Goal: Task Accomplishment & Management: Use online tool/utility

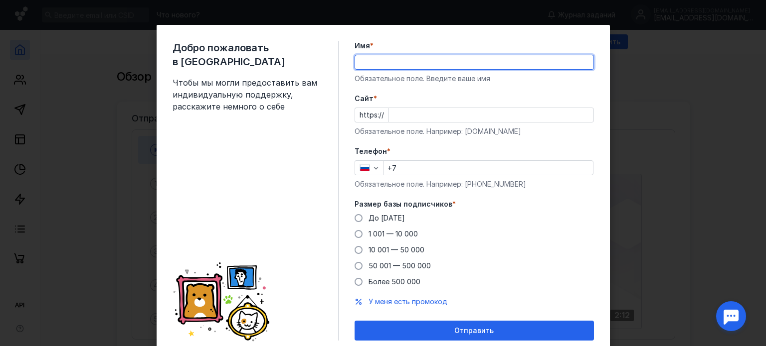
drag, startPoint x: 0, startPoint y: 0, endPoint x: 411, endPoint y: 59, distance: 415.0
click at [411, 59] on input "Имя *" at bounding box center [474, 62] width 238 height 14
type input "L"
type input "Dimitry"
click at [428, 113] on input "Cайт *" at bounding box center [491, 115] width 204 height 14
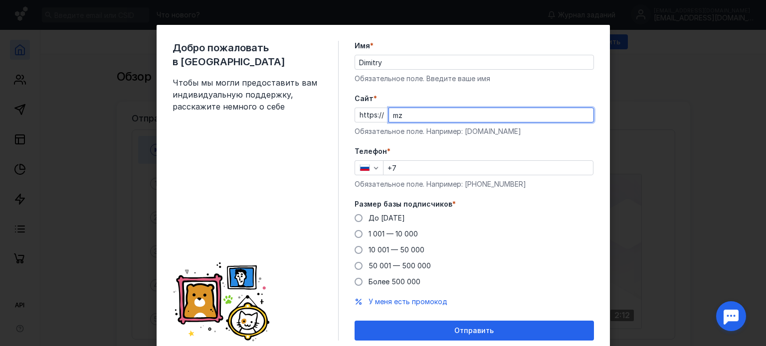
type input "m"
type input "c"
type input "[DOMAIN_NAME]"
click at [430, 171] on input "+7" at bounding box center [487, 168] width 209 height 14
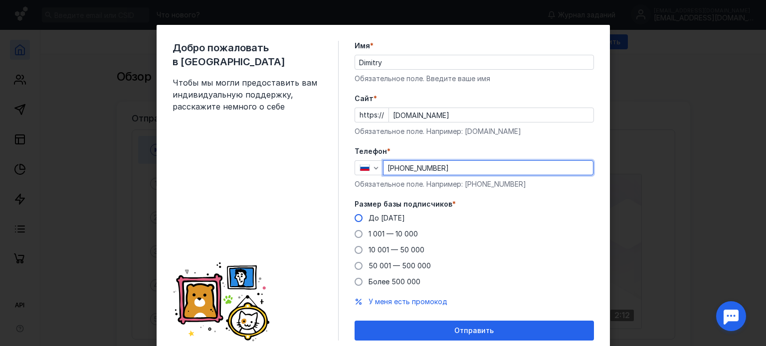
type input "[PHONE_NUMBER]"
click at [354, 217] on span at bounding box center [358, 218] width 8 height 8
click at [0, 0] on input "До [DATE]" at bounding box center [0, 0] width 0 height 0
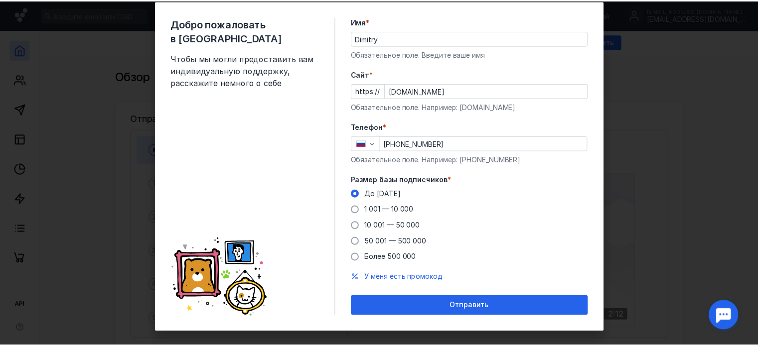
scroll to position [35, 0]
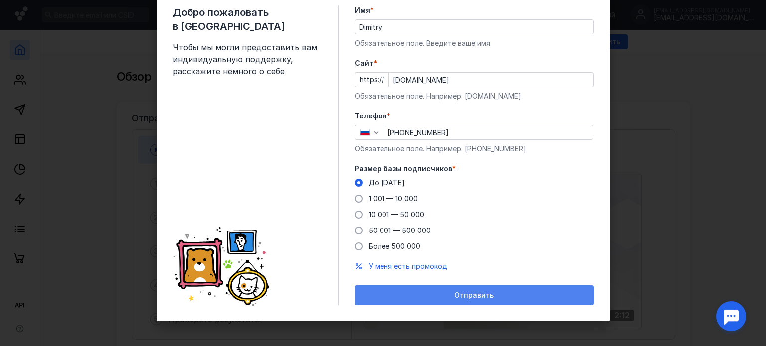
click at [419, 297] on div "Отправить" at bounding box center [473, 296] width 229 height 8
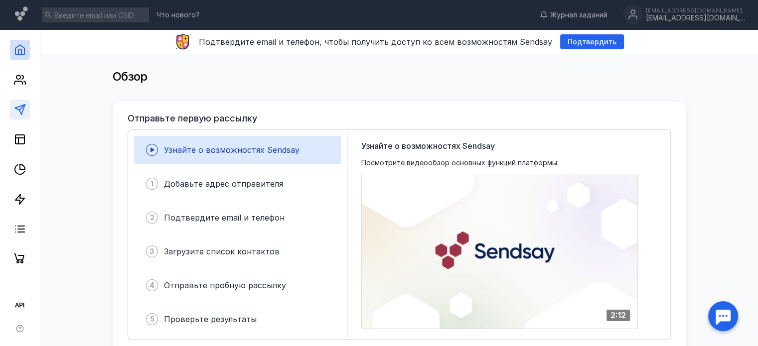
click at [22, 116] on link at bounding box center [20, 110] width 20 height 20
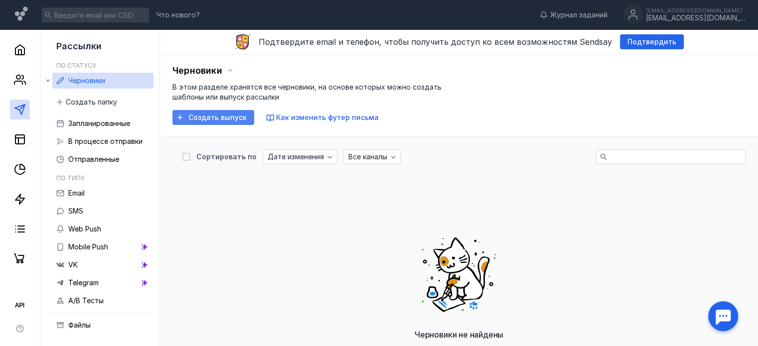
click at [193, 119] on span "Создать выпуск" at bounding box center [217, 118] width 58 height 8
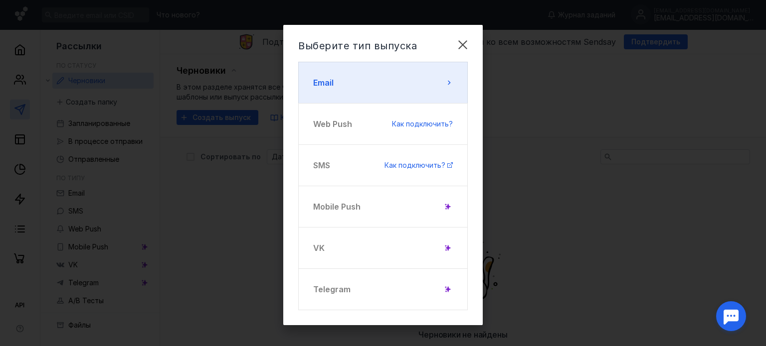
click at [331, 88] on button "Email" at bounding box center [382, 83] width 169 height 42
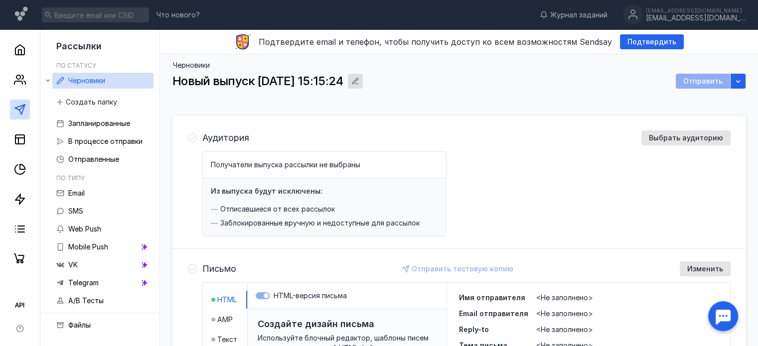
click at [359, 82] on icon "button" at bounding box center [355, 81] width 8 height 8
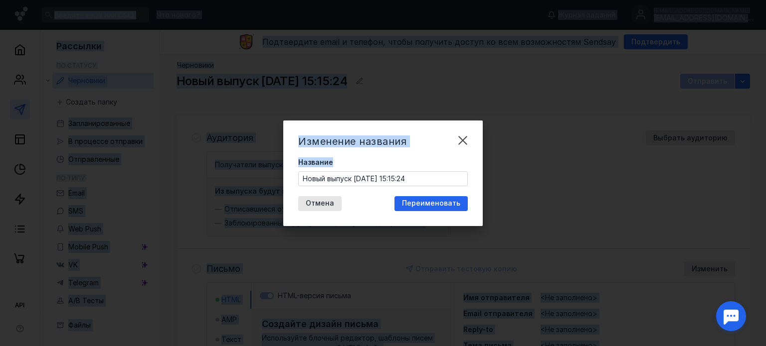
click at [409, 181] on input "Новый выпуск [DATE] 15:15:24" at bounding box center [383, 179] width 168 height 14
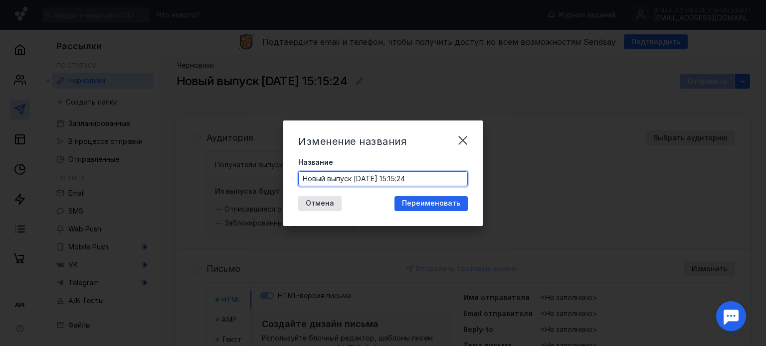
click at [408, 181] on input "Новый выпуск [DATE] 15:15:24" at bounding box center [383, 179] width 168 height 14
type input "Oomph - -70%"
click at [429, 209] on div "Переименовать" at bounding box center [430, 203] width 73 height 15
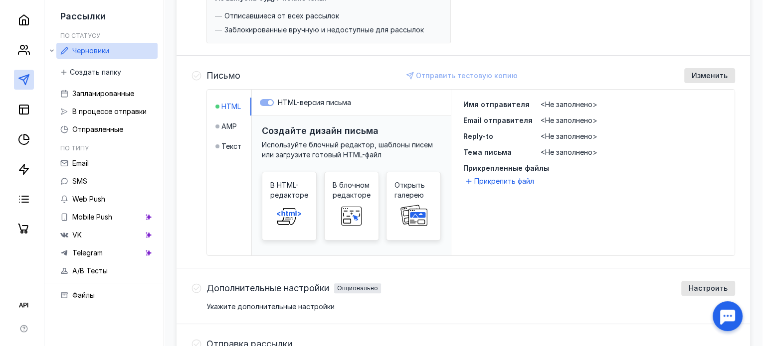
scroll to position [199, 0]
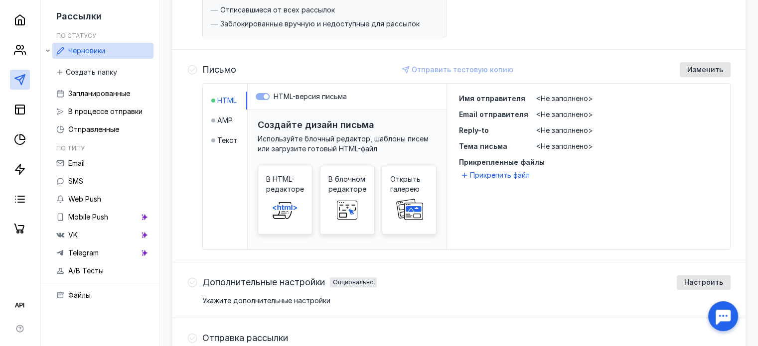
click at [289, 187] on span "В HTML-редакторе" at bounding box center [285, 184] width 38 height 20
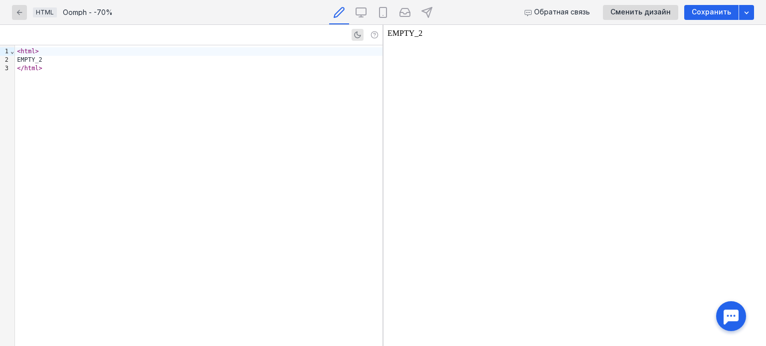
click at [227, 169] on div "< html > EMPTY_2 </ html >" at bounding box center [198, 195] width 367 height 301
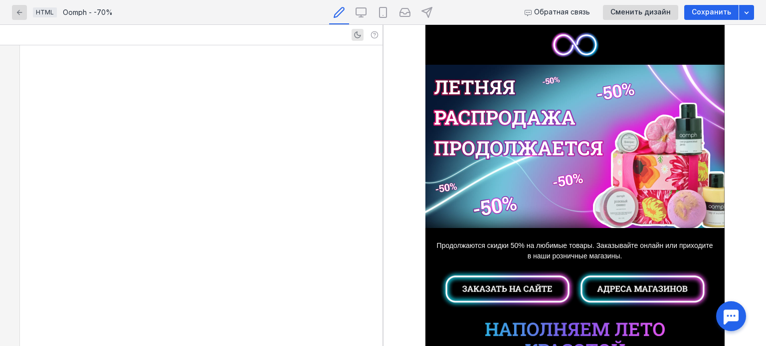
scroll to position [4216, 0]
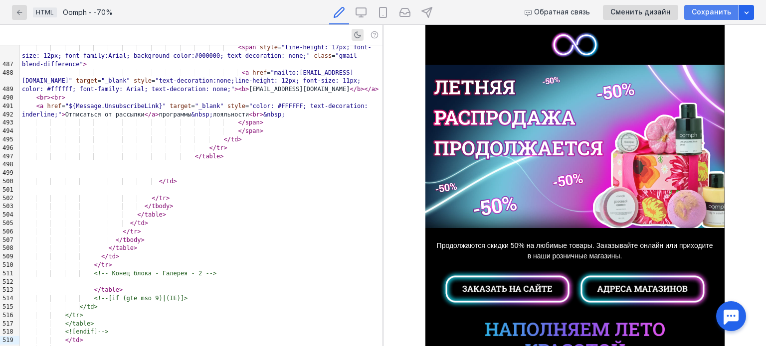
click at [698, 18] on div "Сохранить" at bounding box center [711, 12] width 54 height 15
click at [460, 131] on img at bounding box center [574, 146] width 299 height 163
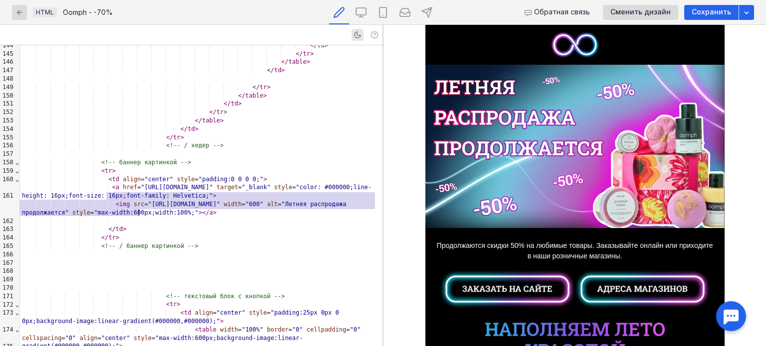
click at [134, 201] on span "src" at bounding box center [139, 204] width 11 height 7
drag, startPoint x: 139, startPoint y: 195, endPoint x: 195, endPoint y: 203, distance: 56.9
click at [195, 203] on span ""[URL][DOMAIN_NAME]"" at bounding box center [184, 204] width 72 height 7
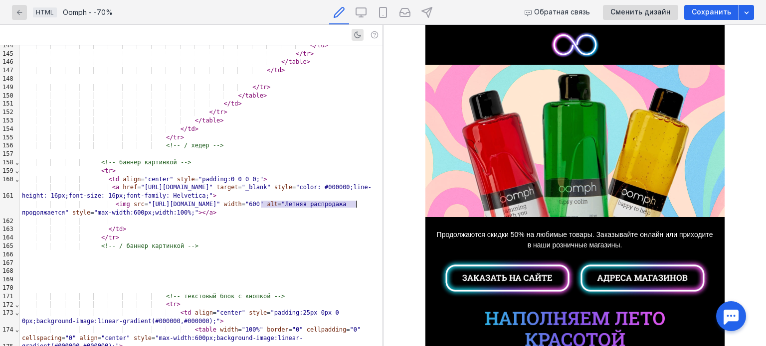
drag, startPoint x: 259, startPoint y: 207, endPoint x: 355, endPoint y: 206, distance: 95.7
click at [350, 206] on span ""Летняя распродажа продолжается"" at bounding box center [186, 208] width 328 height 15
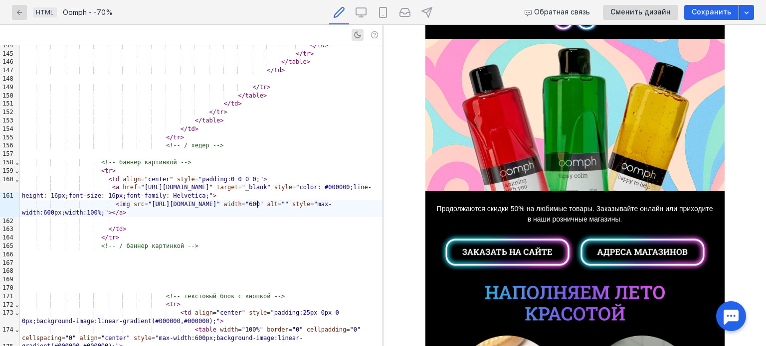
scroll to position [50, 0]
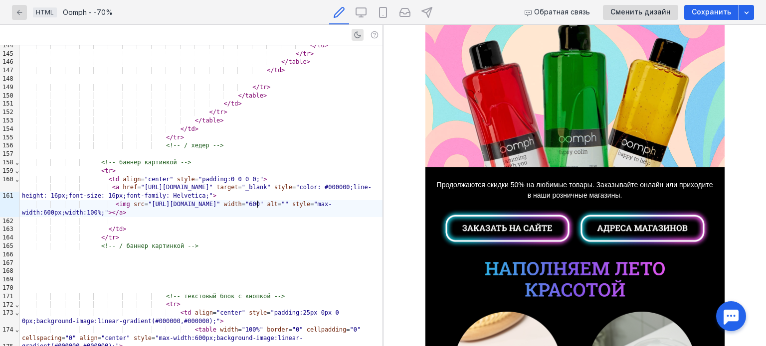
click at [529, 267] on img at bounding box center [574, 279] width 179 height 35
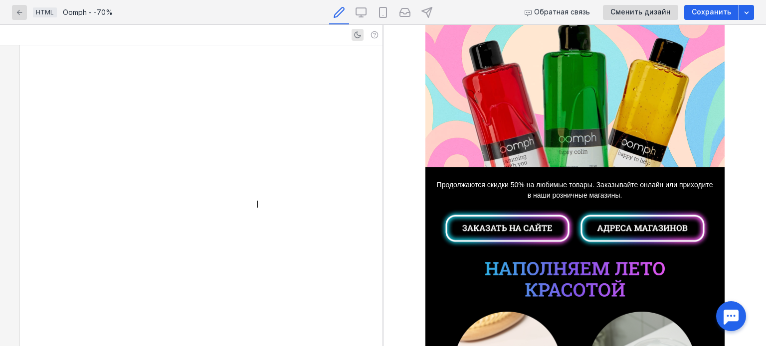
scroll to position [2066, 0]
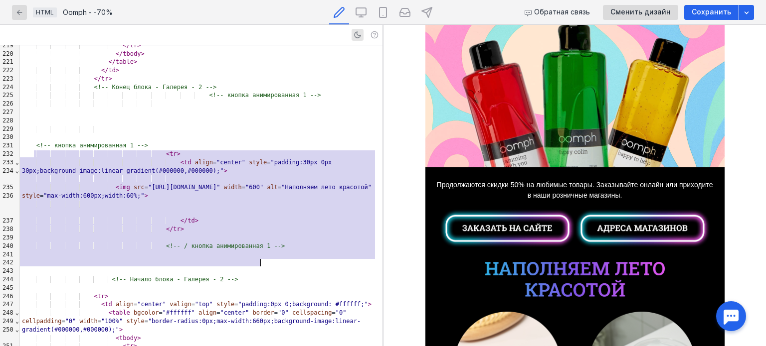
drag, startPoint x: 30, startPoint y: 156, endPoint x: 274, endPoint y: 263, distance: 265.8
copy div "<!-- кнопка анимированная 1 --> < tr > < td align = "center" style = "padding:3…"
click at [501, 183] on span "Продолжаются скидки 50% на любимые товары. Заказывайте онлайн или приходите в н…" at bounding box center [575, 190] width 276 height 18
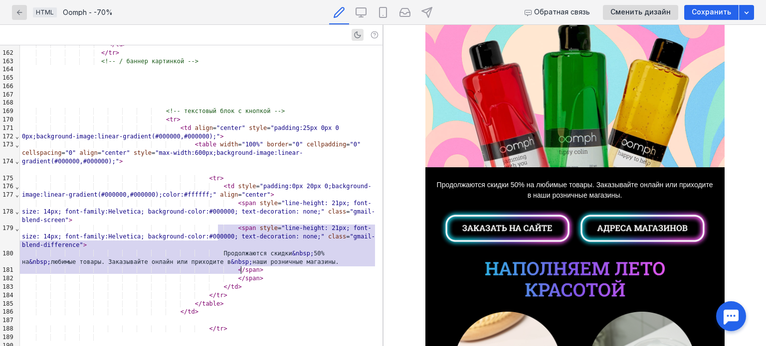
scroll to position [1414, 0]
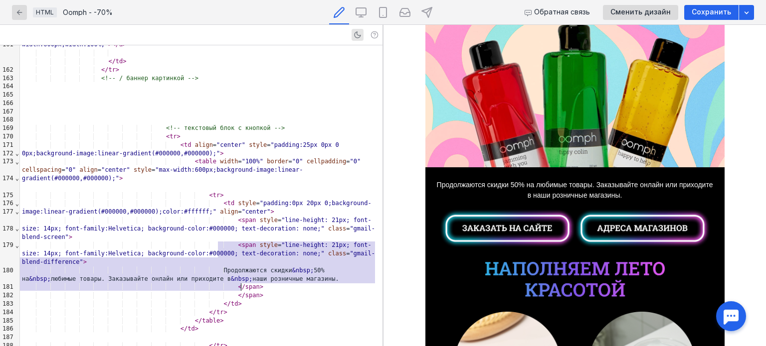
click at [139, 99] on div at bounding box center [201, 95] width 362 height 8
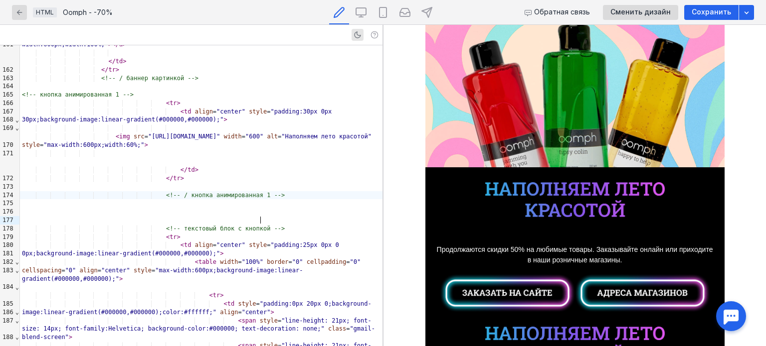
scroll to position [50, 0]
click at [553, 197] on img at bounding box center [574, 199] width 179 height 35
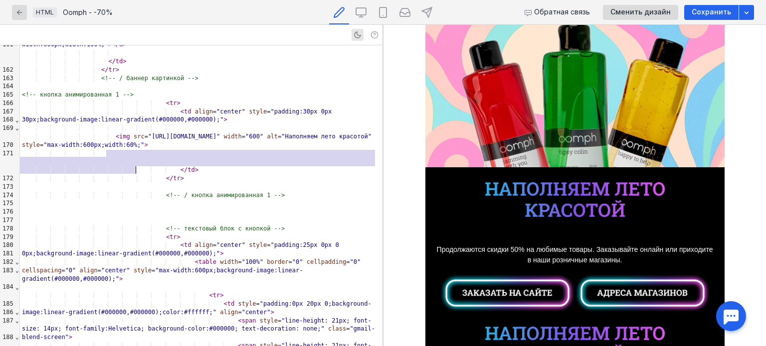
scroll to position [1371, 0]
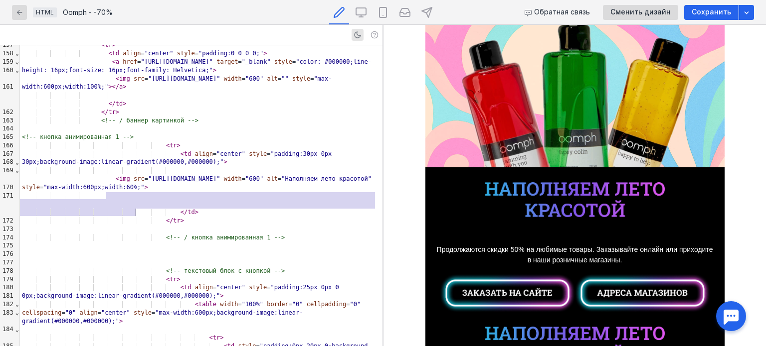
click at [535, 197] on img at bounding box center [574, 199] width 179 height 35
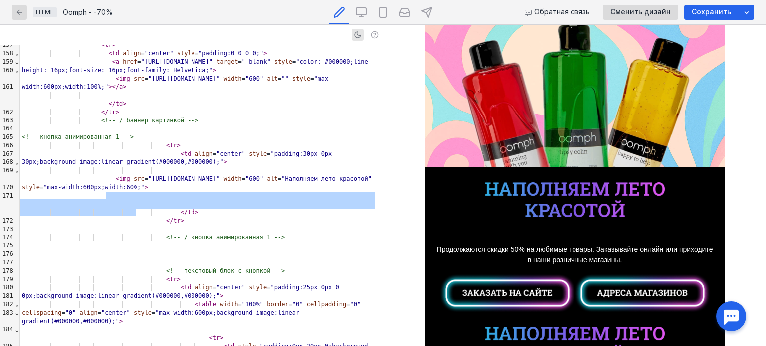
click at [525, 186] on img at bounding box center [574, 199] width 179 height 35
click at [150, 192] on div "< img src = "[URL][DOMAIN_NAME]" width = "600" alt = "Наполняем лето красотой" …" at bounding box center [201, 183] width 362 height 17
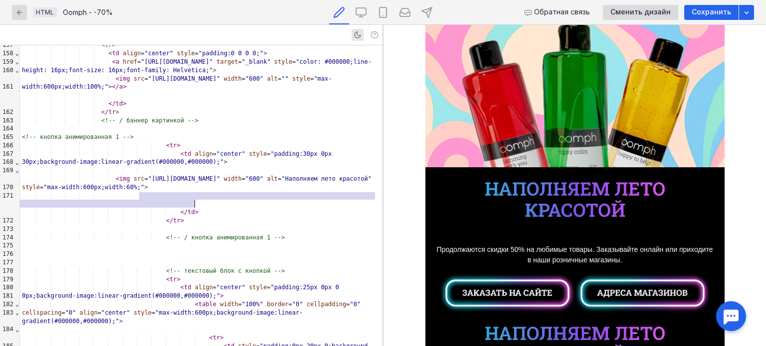
drag, startPoint x: 138, startPoint y: 195, endPoint x: 194, endPoint y: 204, distance: 57.1
click at [194, 182] on span ""[URL][DOMAIN_NAME]"" at bounding box center [184, 178] width 72 height 7
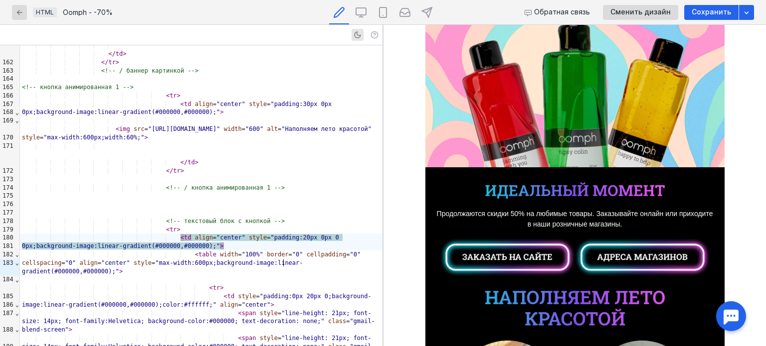
scroll to position [50, 0]
click at [461, 213] on span "Продолжаются скидки 50% на любимые товары. Заказывайте онлайн или приходите в н…" at bounding box center [575, 219] width 276 height 18
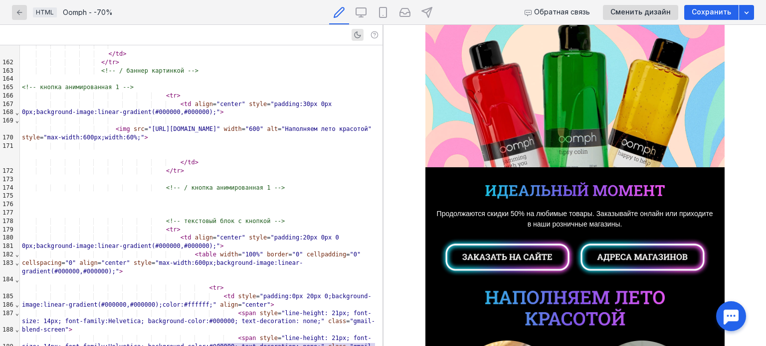
scroll to position [1572, 0]
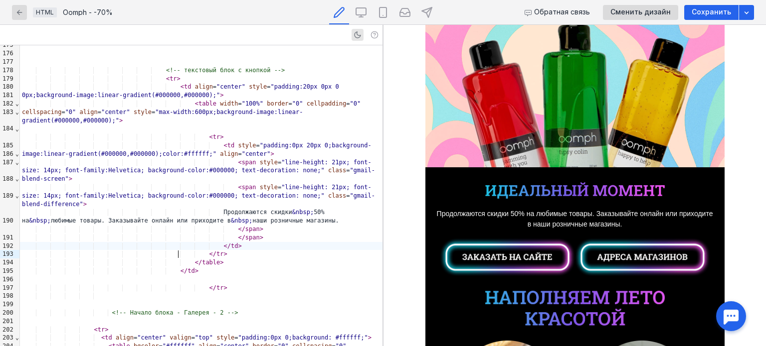
click at [180, 250] on span at bounding box center [187, 246] width 14 height 7
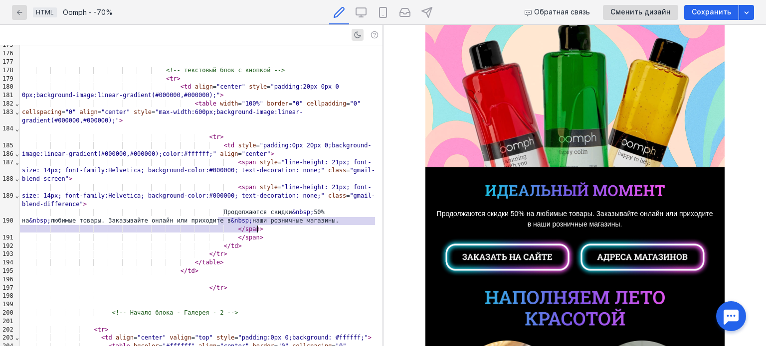
drag, startPoint x: 217, startPoint y: 220, endPoint x: 257, endPoint y: 231, distance: 41.0
click at [257, 225] on div "Продолжаются скидки &nbsp; 50% на &nbsp; любимые товары. Заказывайте онлайн или…" at bounding box center [201, 216] width 362 height 17
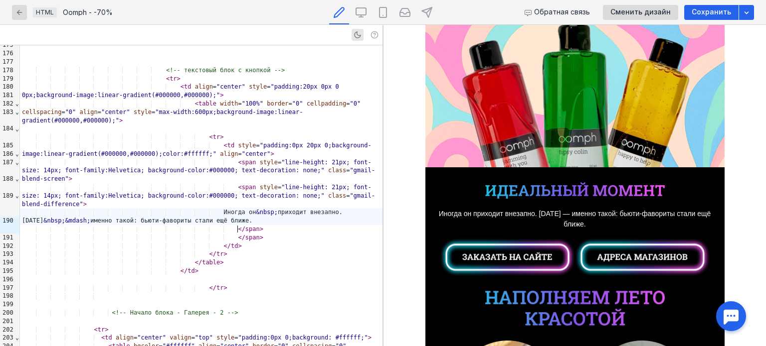
scroll to position [50, 0]
click at [456, 215] on span "Иногда он приходит внезапно. [DATE] — именно такой: бьюти-фавориты стали ещё бл…" at bounding box center [575, 219] width 272 height 18
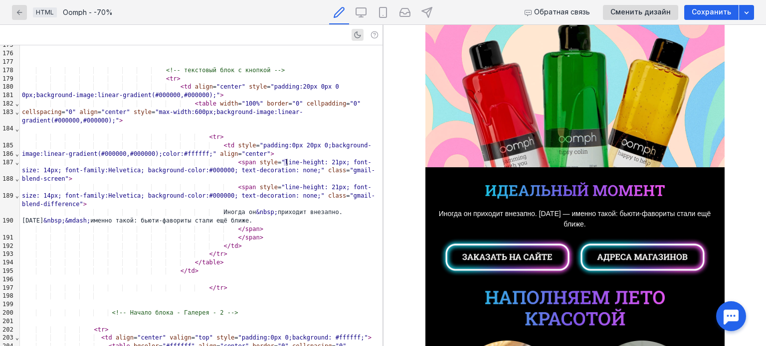
drag, startPoint x: 282, startPoint y: 162, endPoint x: 287, endPoint y: 163, distance: 5.1
drag, startPoint x: 280, startPoint y: 161, endPoint x: 286, endPoint y: 163, distance: 6.8
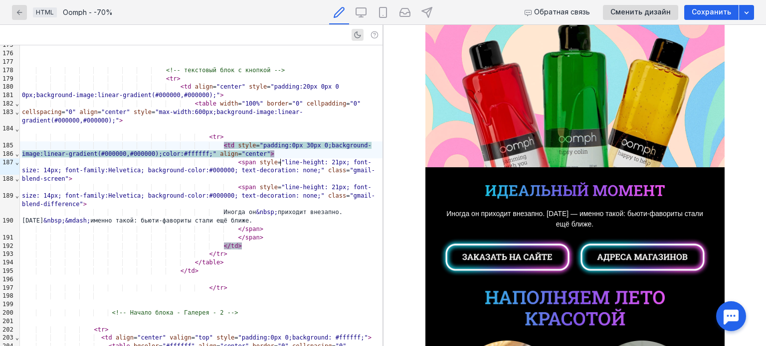
click at [280, 158] on span ""padding:0px 30px 0;background-image:linear-gradient(#000000,#000000);color:#ff…" at bounding box center [196, 149] width 349 height 15
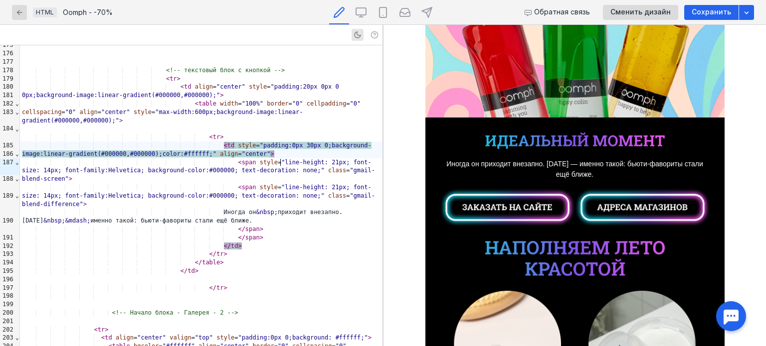
click at [475, 202] on img at bounding box center [502, 206] width 145 height 39
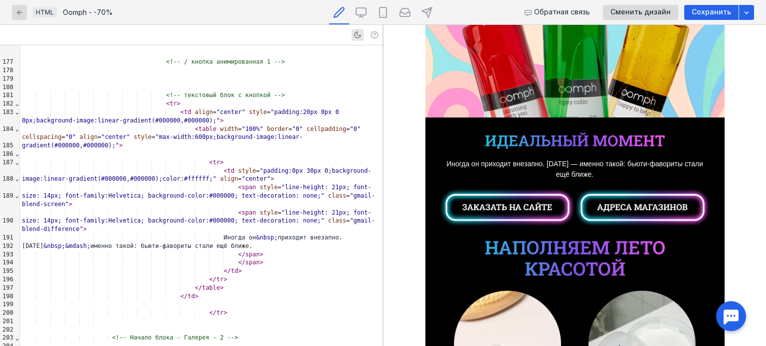
scroll to position [1840, 0]
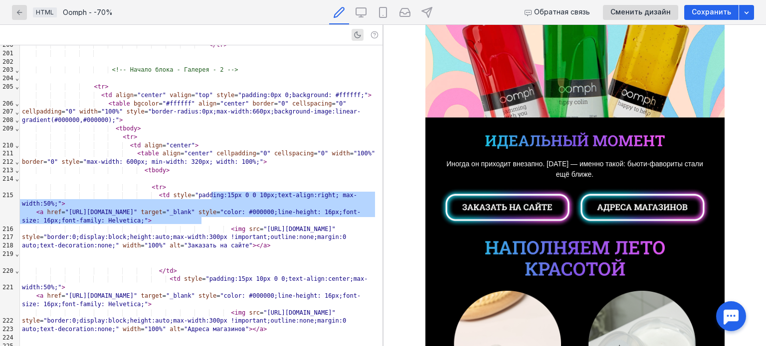
click at [16, 71] on span "⌄" at bounding box center [17, 70] width 4 height 7
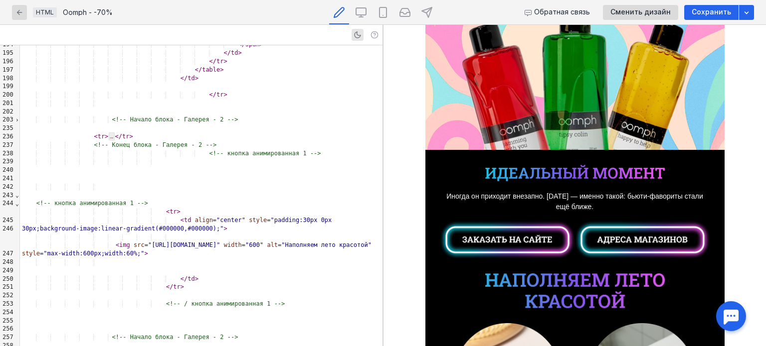
scroll to position [50, 0]
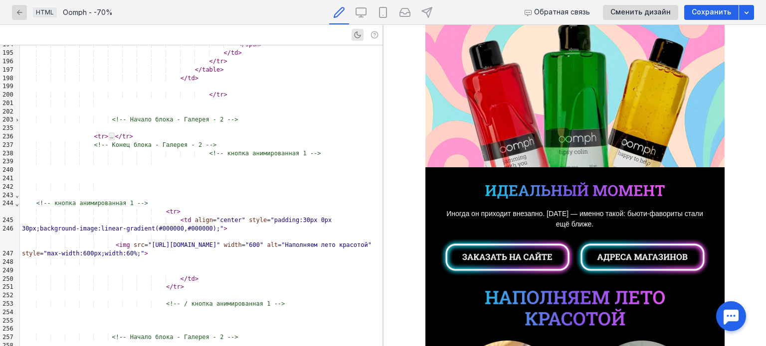
click at [506, 121] on img at bounding box center [574, 91] width 299 height 153
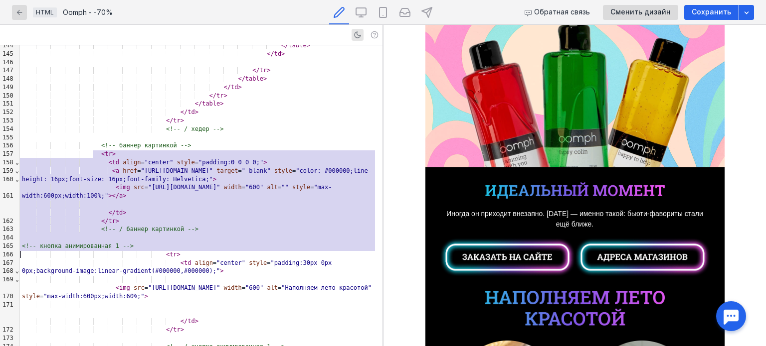
drag, startPoint x: 94, startPoint y: 155, endPoint x: 217, endPoint y: 251, distance: 156.3
copy div "<!-- баннер картинкой --> < tr > < td align = "center" style = "padding:0 0 0 0…"
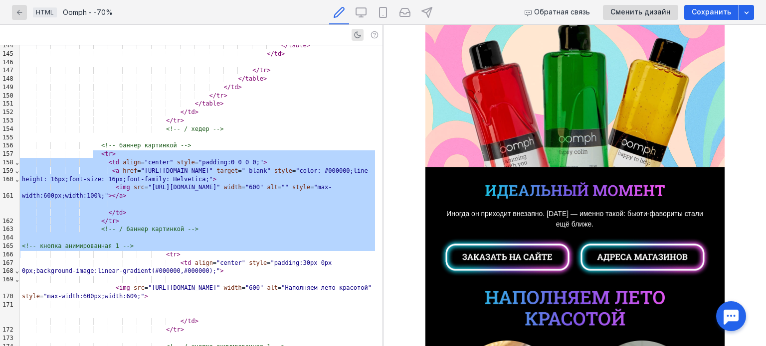
click at [544, 217] on span "Иногда он приходит внезапно. [DATE] — именно такой: бьюти-фавориты стали ещё бл…" at bounding box center [574, 219] width 257 height 18
click at [546, 189] on img at bounding box center [574, 190] width 179 height 16
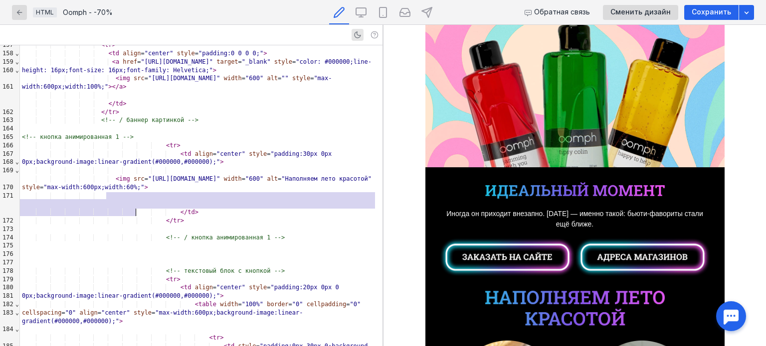
scroll to position [1421, 0]
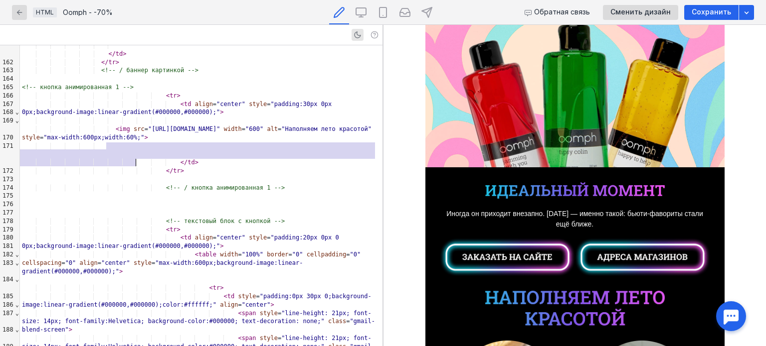
click at [177, 225] on span "<!-- текстовый блок с кнопкой -->" at bounding box center [225, 221] width 119 height 7
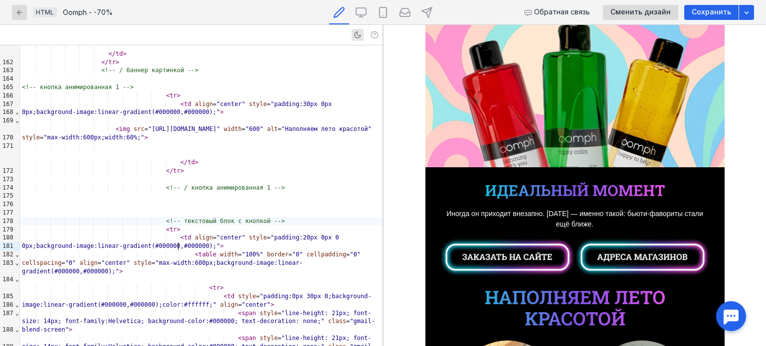
scroll to position [1471, 0]
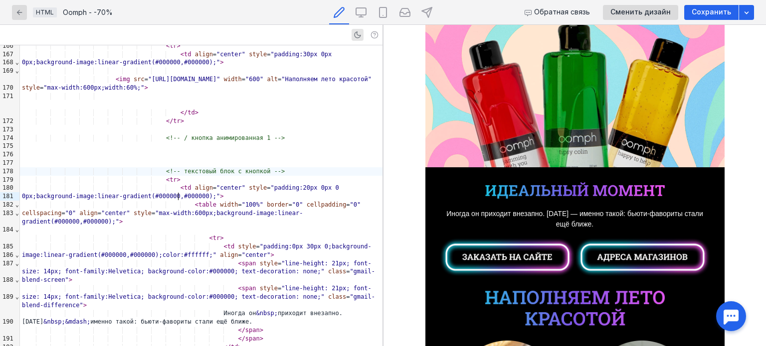
click at [472, 217] on span "Иногда он приходит внезапно. [DATE] — именно такой: бьюти-фавориты стали ещё бл…" at bounding box center [574, 219] width 257 height 18
click at [480, 197] on td at bounding box center [574, 182] width 299 height 31
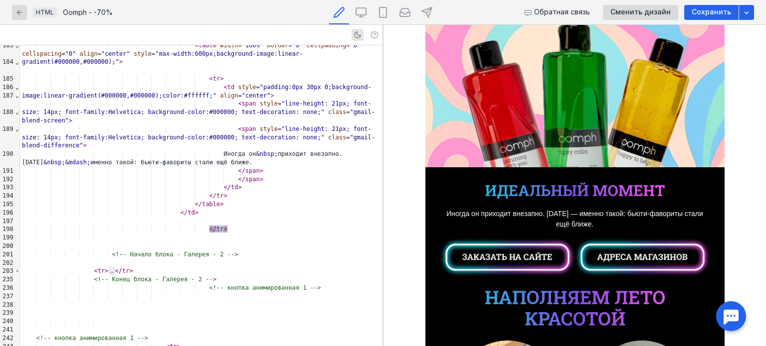
scroll to position [1645, 0]
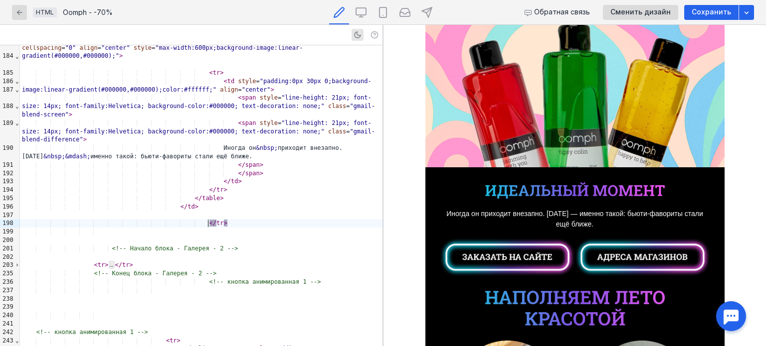
click at [224, 223] on div "</ tr >" at bounding box center [201, 223] width 362 height 8
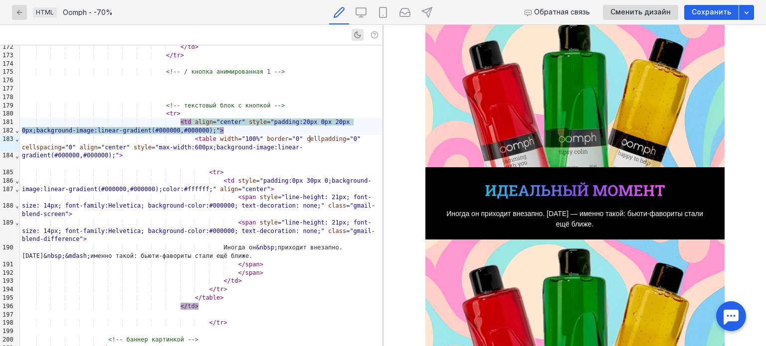
scroll to position [50, 0]
click at [311, 134] on span ""padding:20px 0px 20px 0px;background-image:linear-gradient(#000000,#000000);"" at bounding box center [187, 126] width 331 height 15
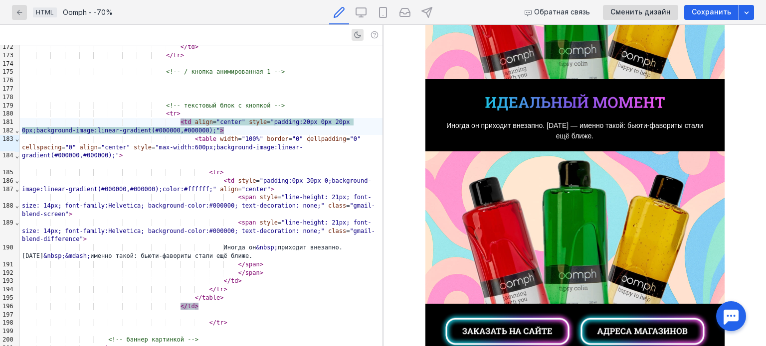
scroll to position [150, 0]
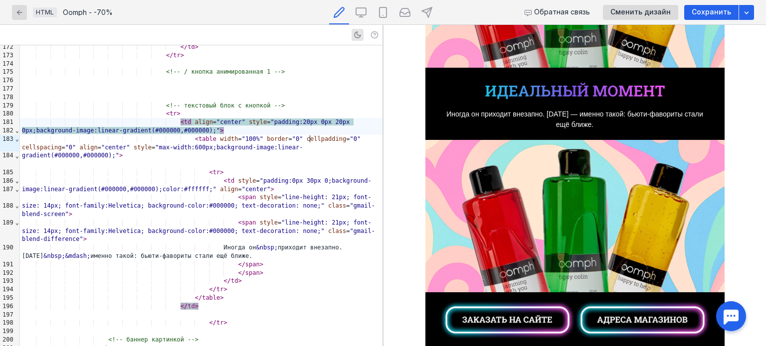
click at [511, 204] on img at bounding box center [574, 216] width 299 height 153
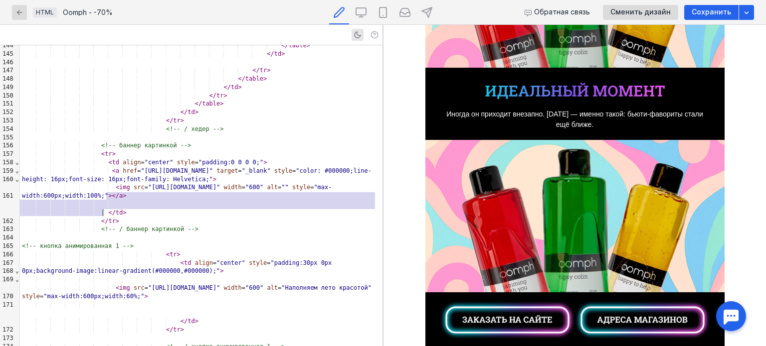
click at [559, 123] on span "Иногда он приходит внезапно. [DATE] — именно такой: бьюти-фавориты стали ещё бл…" at bounding box center [574, 119] width 257 height 18
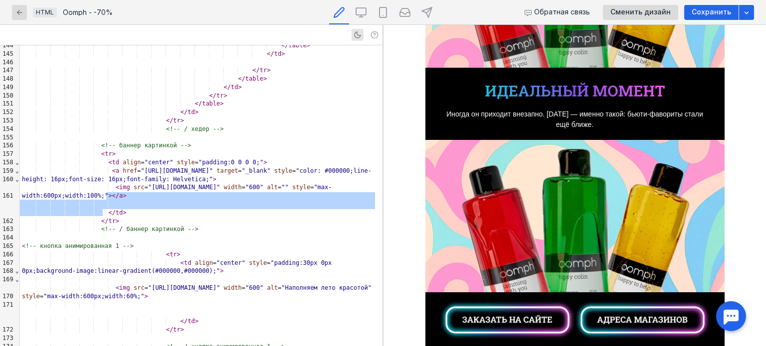
click at [489, 324] on img at bounding box center [502, 319] width 145 height 39
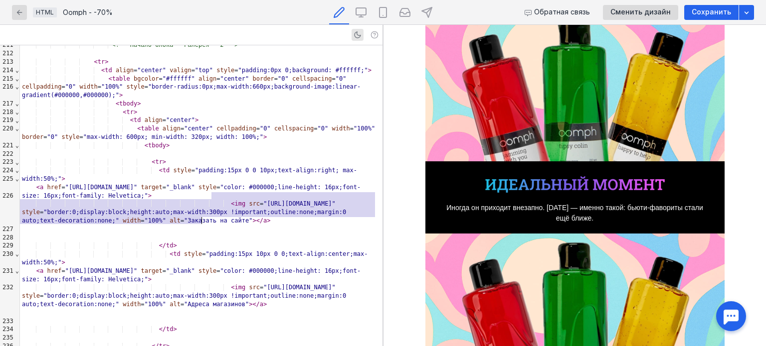
scroll to position [50, 0]
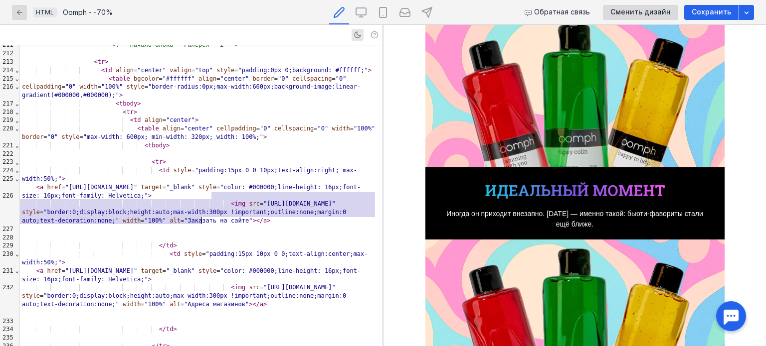
click at [546, 196] on img at bounding box center [574, 190] width 179 height 16
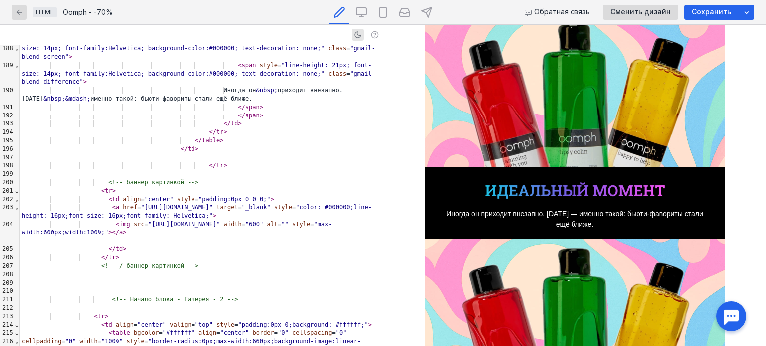
scroll to position [1720, 0]
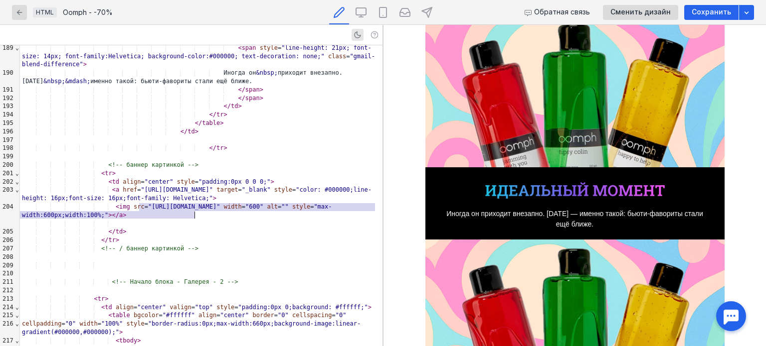
drag, startPoint x: 138, startPoint y: 205, endPoint x: 195, endPoint y: 214, distance: 58.1
click at [195, 210] on span ""[URL][DOMAIN_NAME]"" at bounding box center [184, 206] width 72 height 7
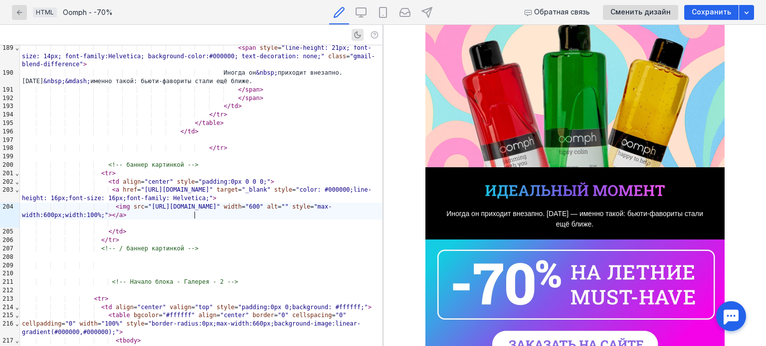
scroll to position [50, 0]
click at [512, 186] on img at bounding box center [574, 190] width 179 height 16
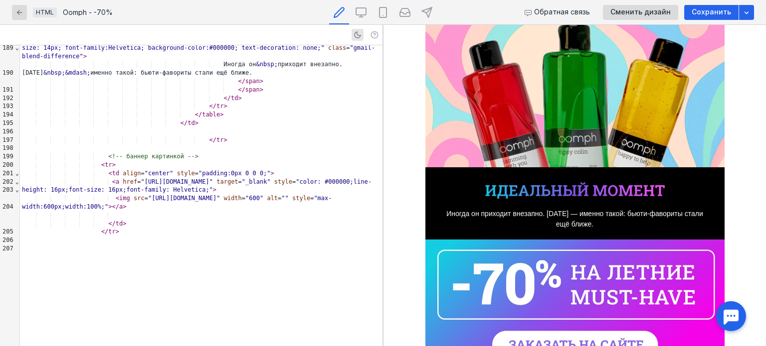
scroll to position [1371, 0]
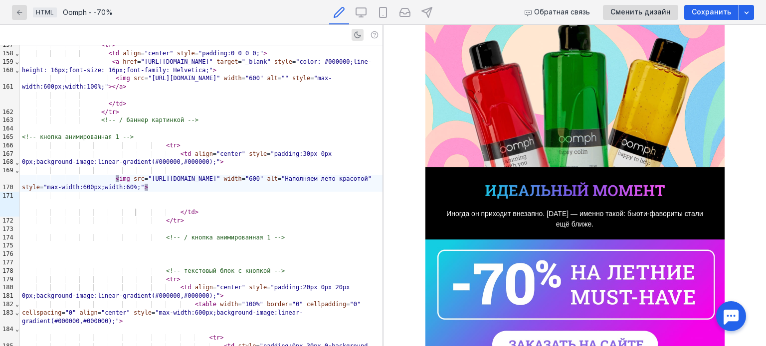
click at [254, 192] on div "< img src = "[URL][DOMAIN_NAME]" width = "600" alt = "Наполняем лето красотой" …" at bounding box center [201, 183] width 362 height 17
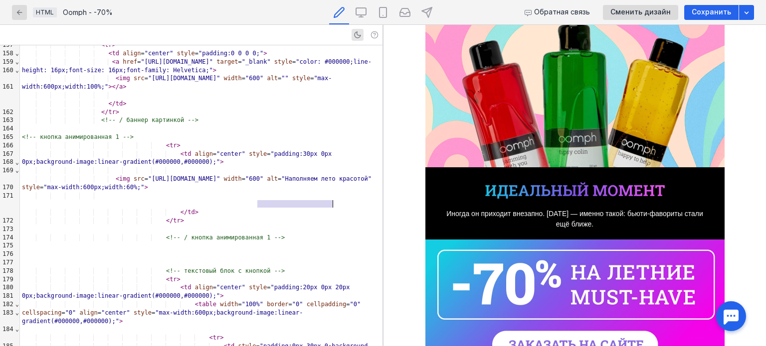
drag, startPoint x: 259, startPoint y: 203, endPoint x: 332, endPoint y: 207, distance: 72.9
click at [332, 182] on span ""Наполняем лето красотой"" at bounding box center [326, 178] width 90 height 7
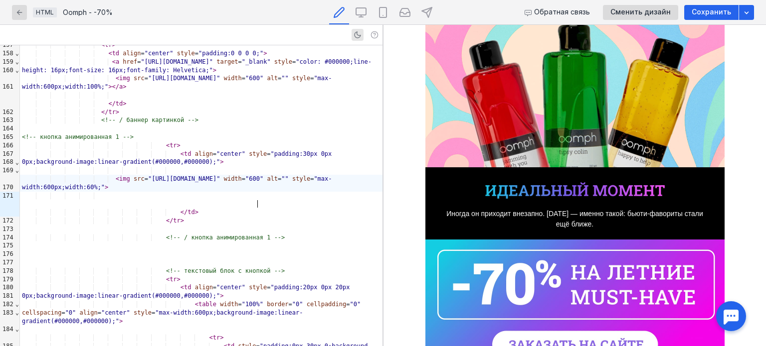
scroll to position [0, 0]
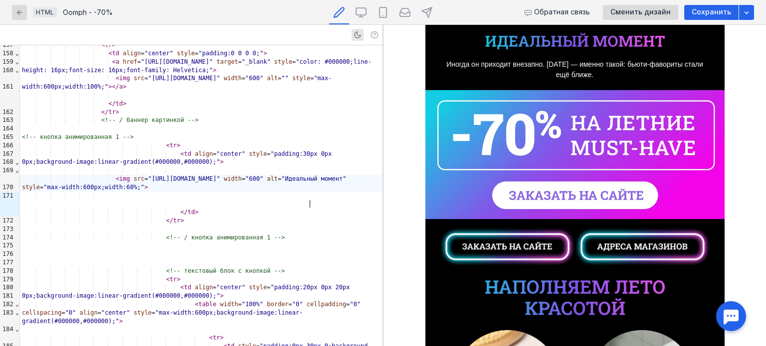
click at [706, 13] on span "Сохранить" at bounding box center [710, 12] width 39 height 8
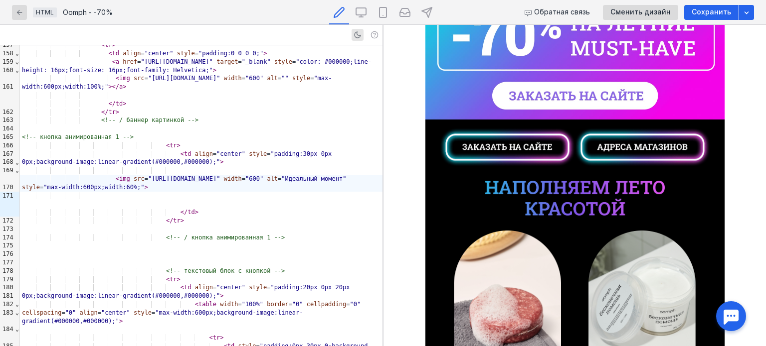
click at [520, 189] on img at bounding box center [574, 198] width 179 height 35
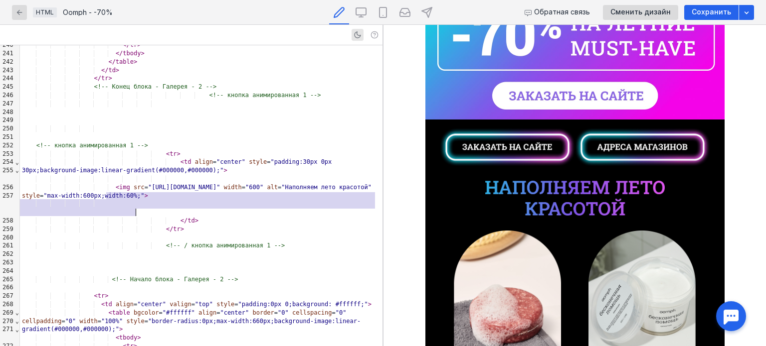
click at [528, 189] on img at bounding box center [574, 198] width 179 height 35
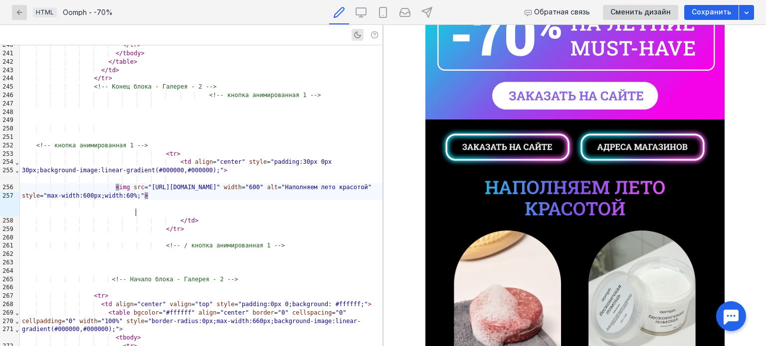
click at [205, 200] on div "< img src = "[URL][DOMAIN_NAME]" width = "600" alt = "Наполняем лето красотой" …" at bounding box center [201, 191] width 362 height 17
click at [148, 191] on span ""[URL][DOMAIN_NAME]"" at bounding box center [184, 187] width 72 height 7
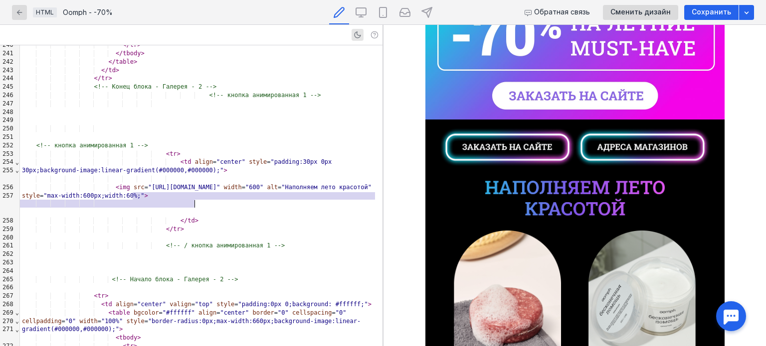
drag, startPoint x: 138, startPoint y: 196, endPoint x: 193, endPoint y: 204, distance: 56.0
click at [193, 191] on span ""[URL][DOMAIN_NAME]"" at bounding box center [184, 187] width 72 height 7
click at [166, 191] on span ""[URL][DOMAIN_NAME]"" at bounding box center [184, 187] width 72 height 7
drag, startPoint x: 138, startPoint y: 197, endPoint x: 194, endPoint y: 204, distance: 56.8
click at [194, 191] on span ""[URL][DOMAIN_NAME]"" at bounding box center [184, 187] width 72 height 7
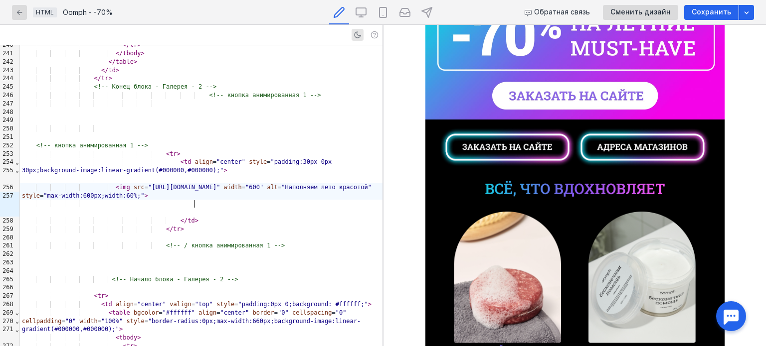
scroll to position [299, 0]
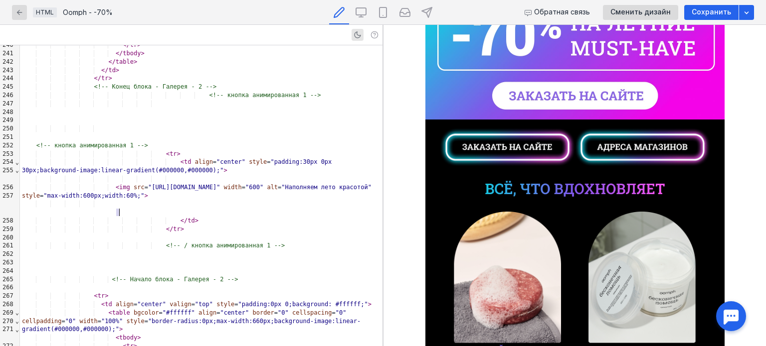
click at [120, 199] on span ""max-width:600px;width:60%;"" at bounding box center [93, 195] width 101 height 7
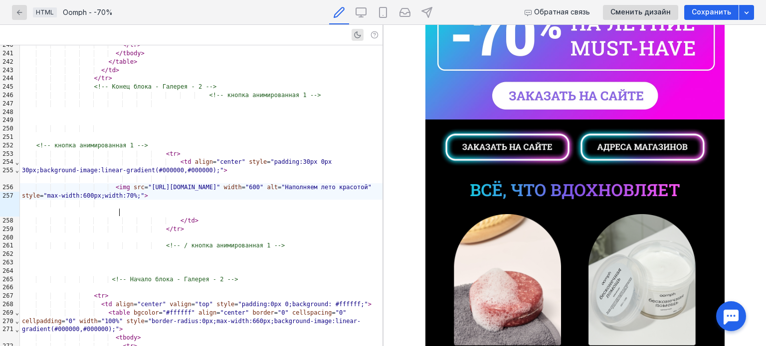
scroll to position [199, 0]
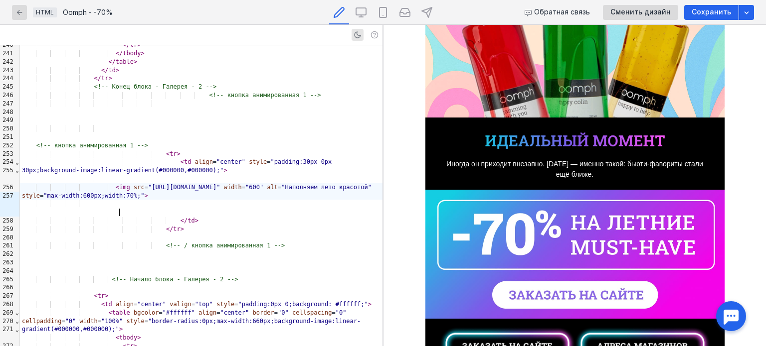
click at [490, 146] on img at bounding box center [574, 141] width 179 height 16
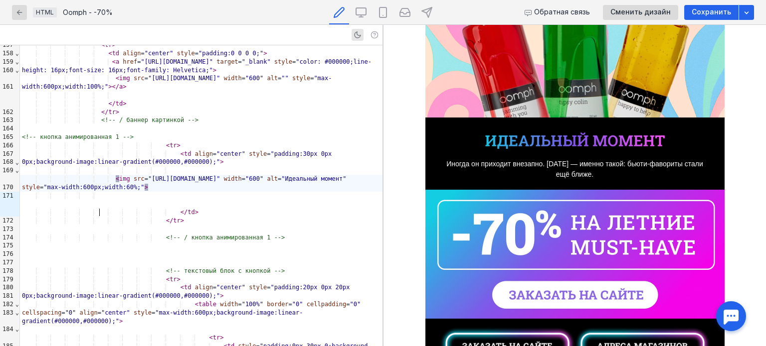
click at [148, 192] on div "< img src = "[URL][DOMAIN_NAME]" width = "600" alt = "Идеальный момент" style =…" at bounding box center [201, 183] width 362 height 17
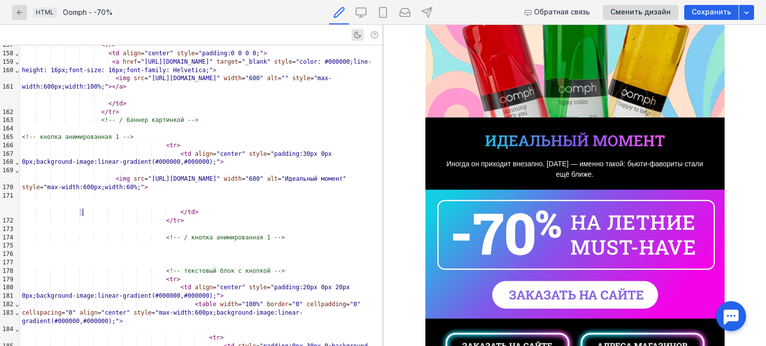
click at [82, 191] on span ""max-width:600px;width:60%;"" at bounding box center [93, 187] width 101 height 7
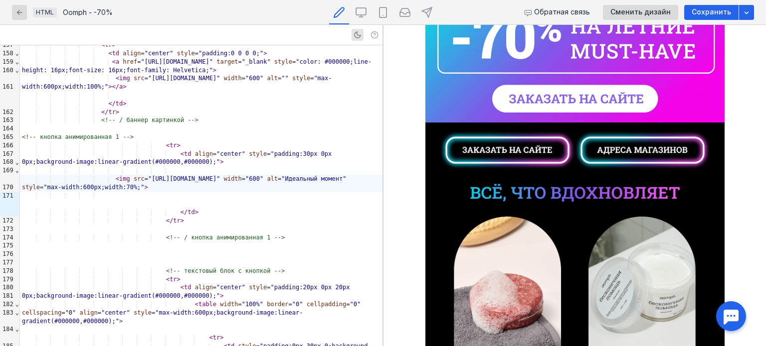
click at [483, 193] on img at bounding box center [574, 193] width 209 height 18
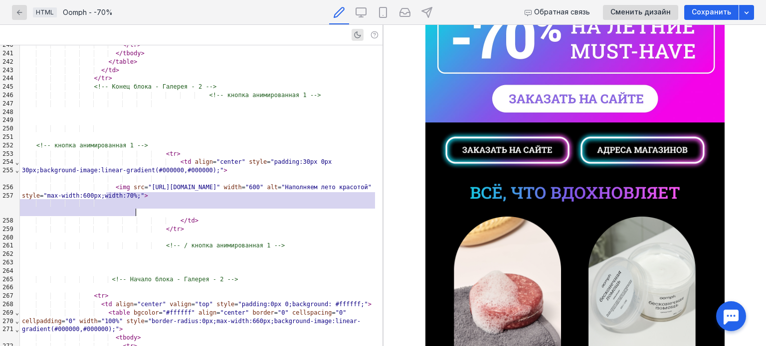
click at [130, 208] on div at bounding box center [201, 204] width 362 height 8
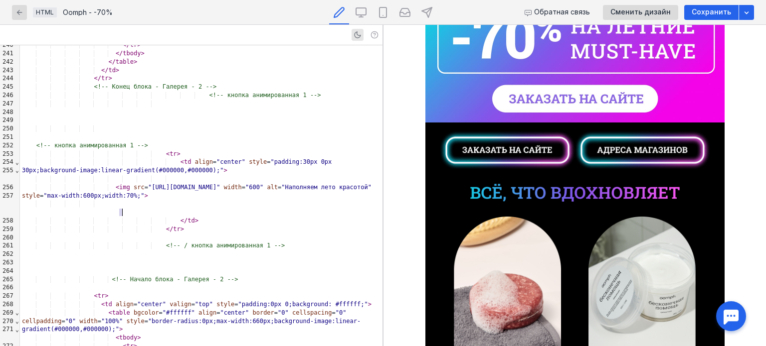
click at [122, 199] on span ""max-width:600px;width:70%;"" at bounding box center [93, 195] width 101 height 7
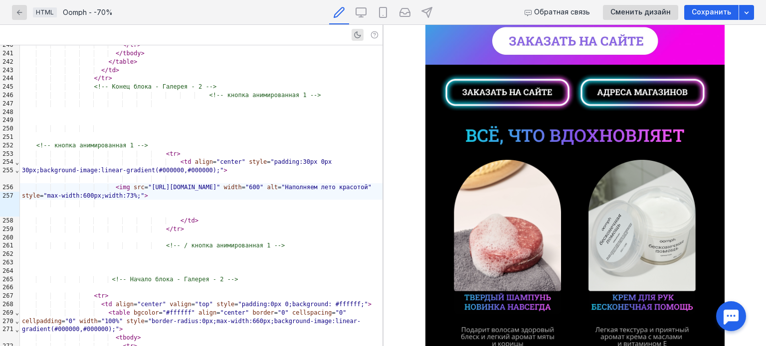
scroll to position [349, 0]
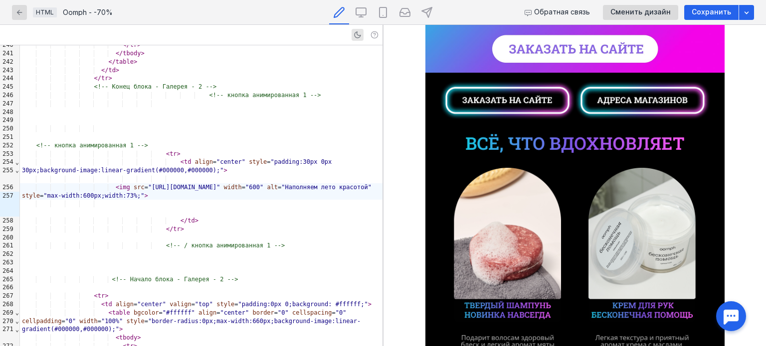
click at [501, 205] on img at bounding box center [502, 293] width 145 height 251
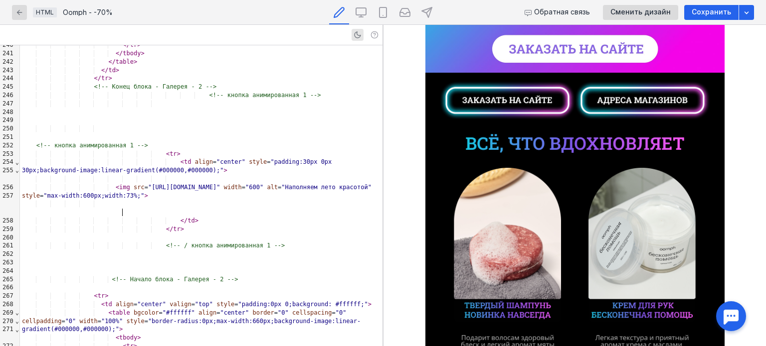
scroll to position [2535, 0]
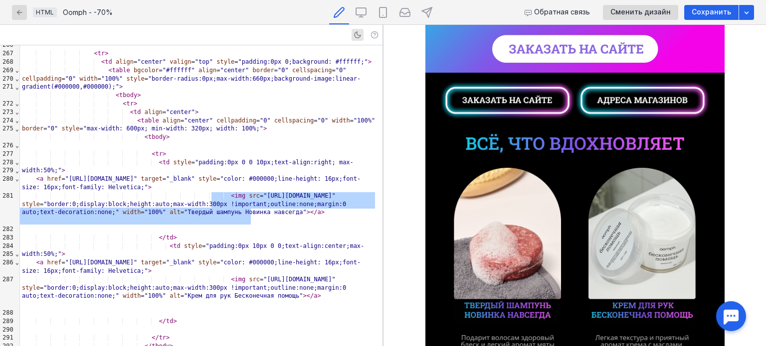
click at [498, 249] on img at bounding box center [502, 293] width 145 height 251
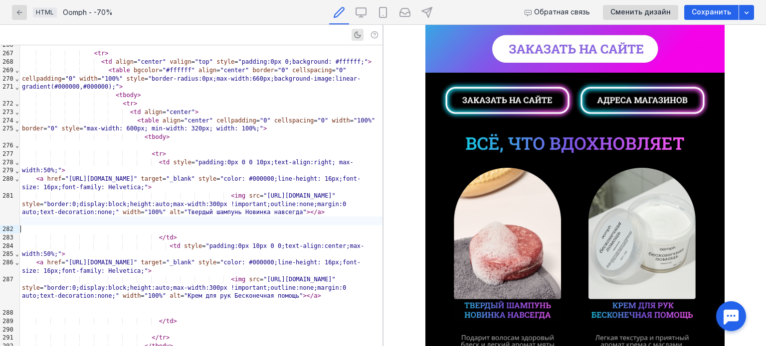
click at [195, 225] on div at bounding box center [201, 221] width 362 height 8
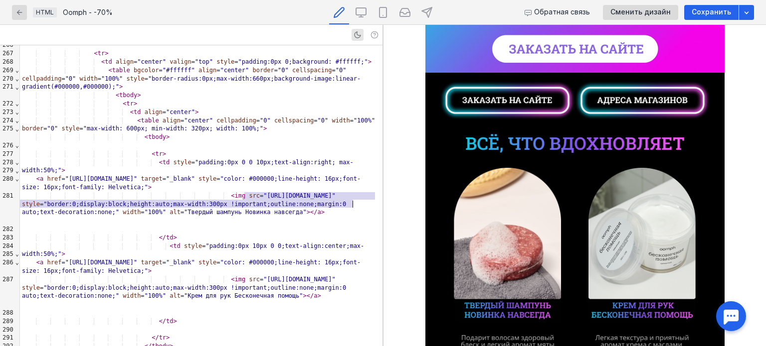
drag, startPoint x: 244, startPoint y: 195, endPoint x: 352, endPoint y: 205, distance: 109.1
click at [335, 199] on span ""[URL][DOMAIN_NAME]"" at bounding box center [299, 195] width 72 height 7
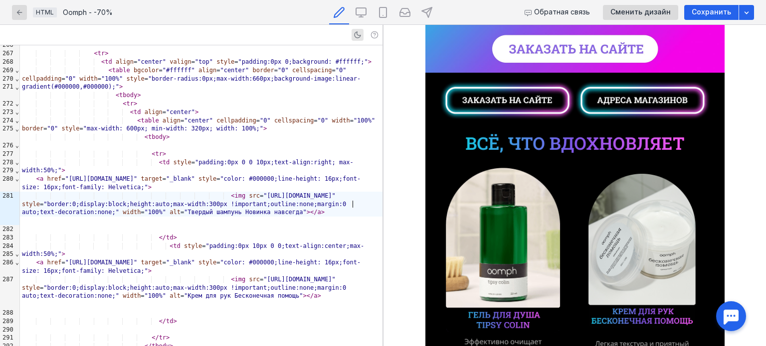
scroll to position [349, 0]
click at [614, 228] on img at bounding box center [647, 299] width 145 height 251
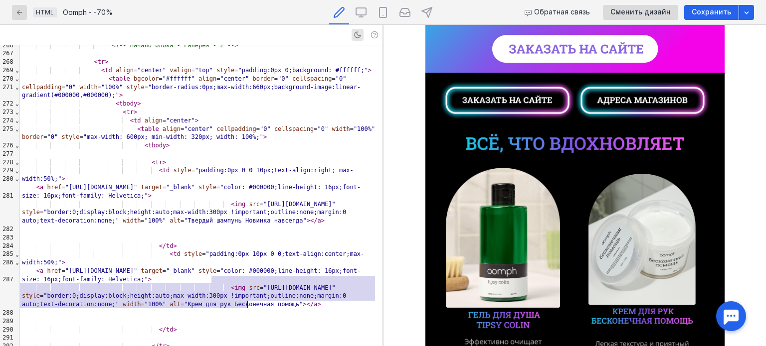
scroll to position [2619, 0]
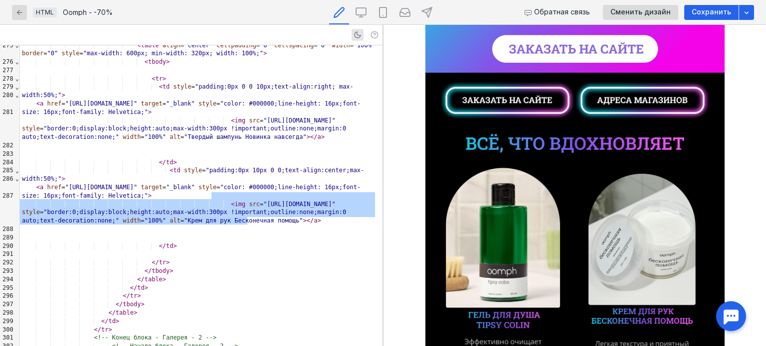
click at [677, 251] on img at bounding box center [647, 299] width 145 height 251
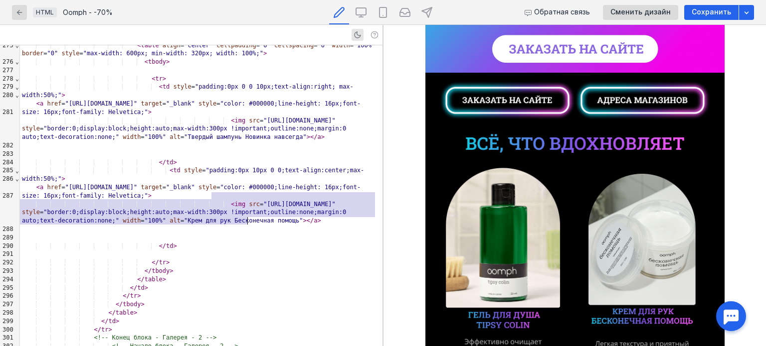
click at [223, 222] on span ""Крем для рук Бесконечная помощь"" at bounding box center [243, 220] width 119 height 7
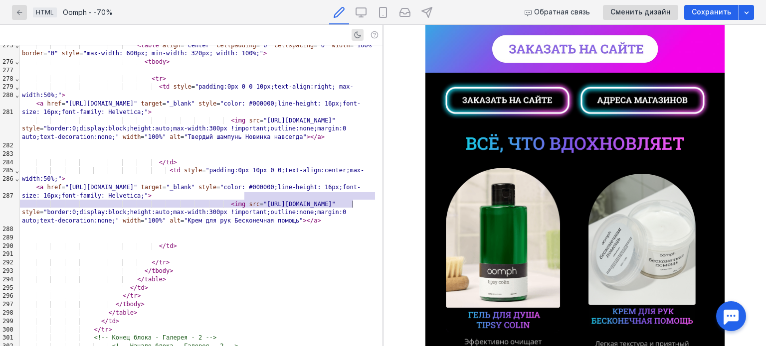
drag, startPoint x: 245, startPoint y: 194, endPoint x: 352, endPoint y: 206, distance: 108.3
click at [335, 206] on span ""[URL][DOMAIN_NAME]"" at bounding box center [299, 204] width 72 height 7
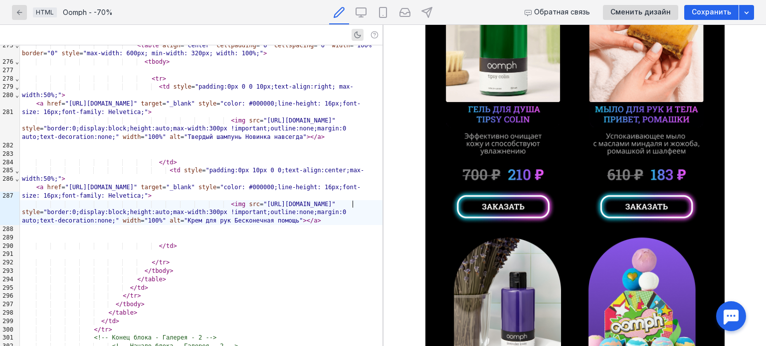
scroll to position [598, 0]
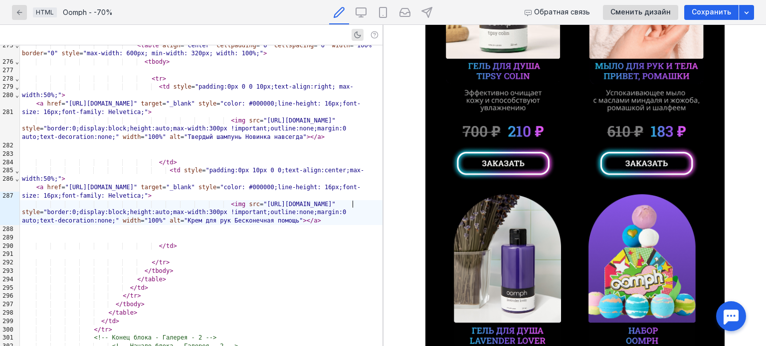
click at [511, 245] on img at bounding box center [502, 310] width 145 height 256
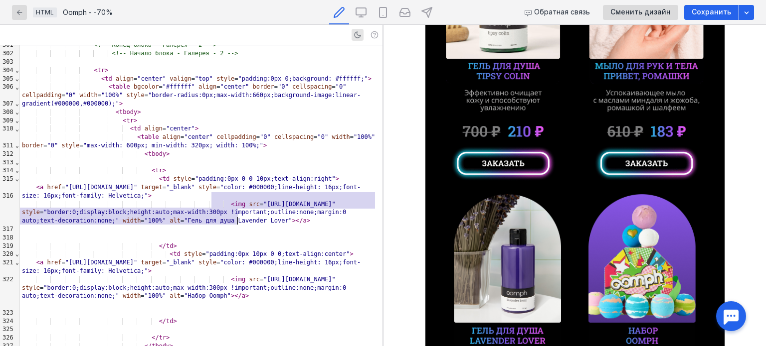
click at [500, 248] on img at bounding box center [502, 310] width 145 height 256
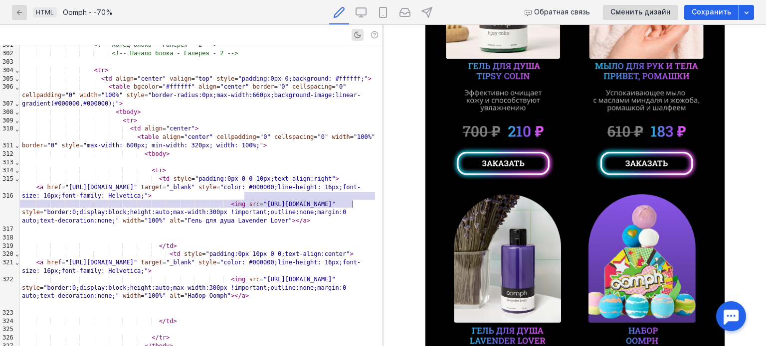
drag, startPoint x: 245, startPoint y: 196, endPoint x: 352, endPoint y: 203, distance: 107.9
click at [335, 203] on span ""[URL][DOMAIN_NAME]"" at bounding box center [299, 204] width 72 height 7
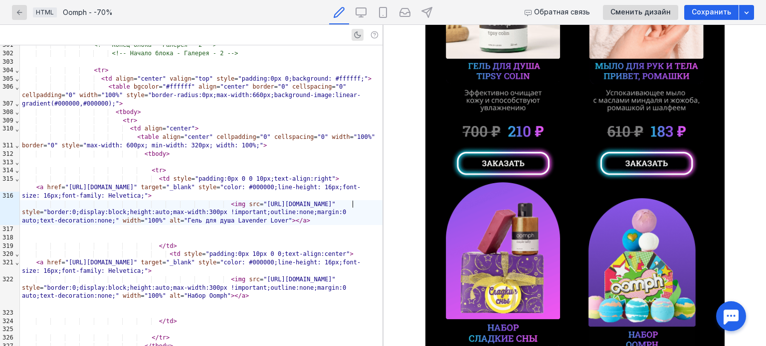
scroll to position [598, 0]
click at [643, 258] on img at bounding box center [647, 314] width 145 height 256
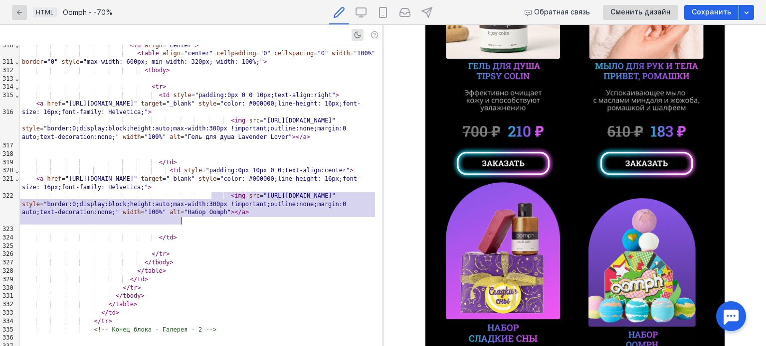
click at [628, 263] on img at bounding box center [647, 314] width 145 height 256
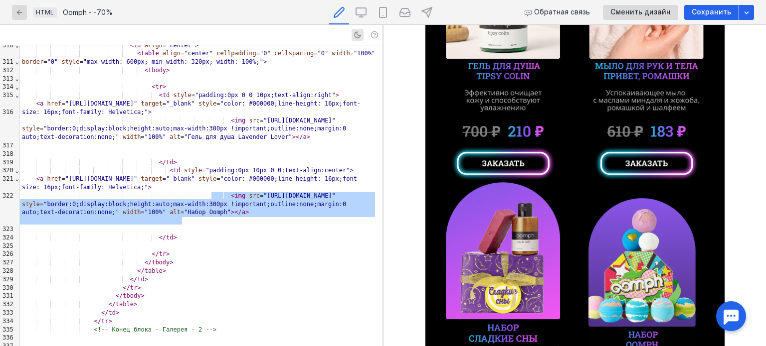
click at [263, 199] on span ""[URL][DOMAIN_NAME]"" at bounding box center [299, 195] width 72 height 7
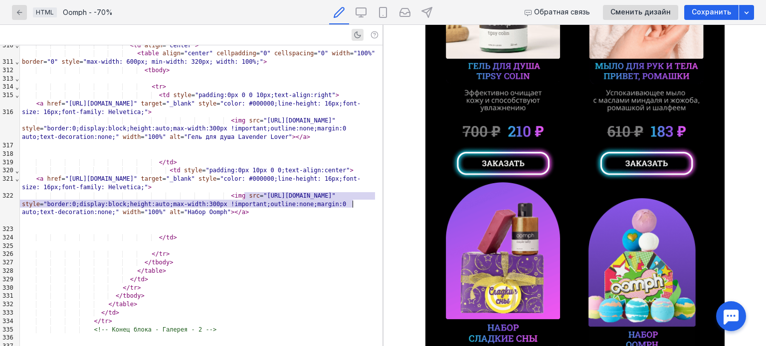
drag, startPoint x: 244, startPoint y: 193, endPoint x: 352, endPoint y: 207, distance: 109.0
click at [335, 199] on span ""[URL][DOMAIN_NAME]"" at bounding box center [299, 195] width 72 height 7
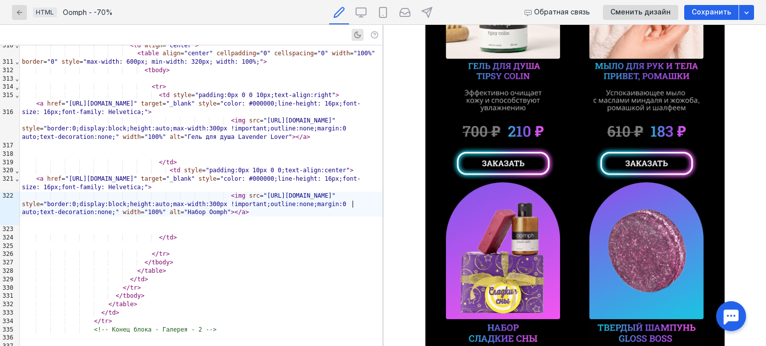
scroll to position [598, 0]
click at [500, 237] on img at bounding box center [502, 314] width 145 height 264
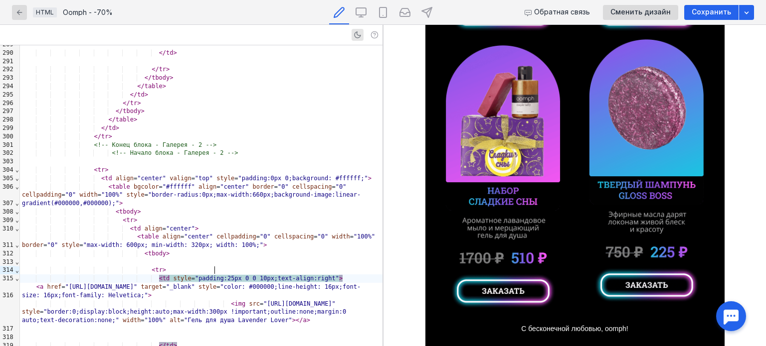
scroll to position [821, 0]
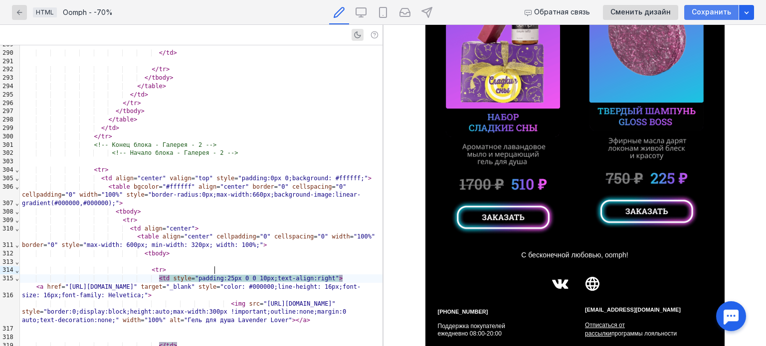
click at [703, 12] on span "Сохранить" at bounding box center [710, 12] width 39 height 8
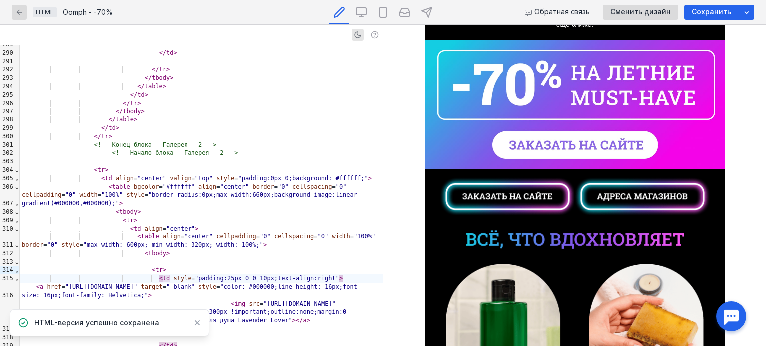
scroll to position [173, 0]
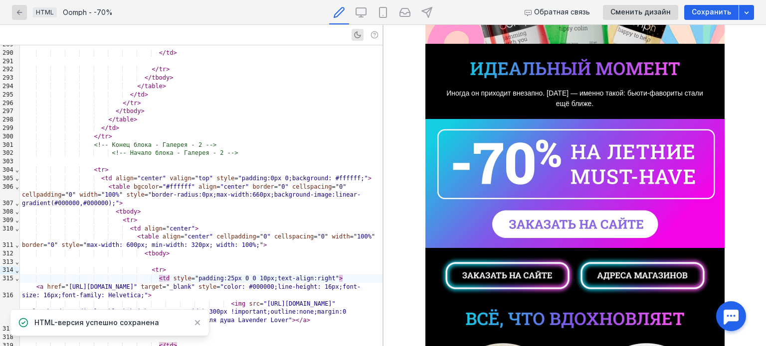
click at [497, 278] on img at bounding box center [502, 275] width 145 height 39
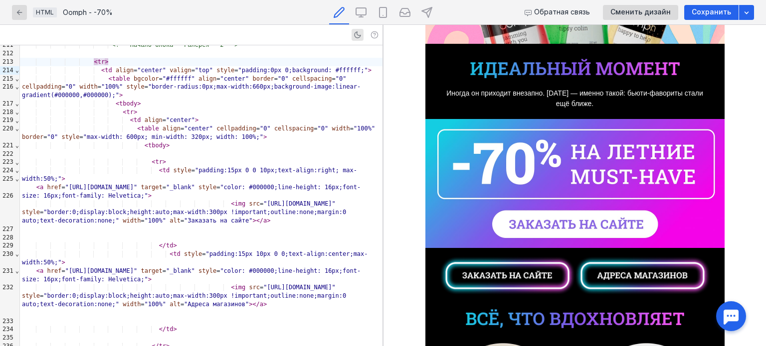
drag, startPoint x: 15, startPoint y: 71, endPoint x: 35, endPoint y: 64, distance: 21.1
click at [15, 70] on span "⌄" at bounding box center [17, 70] width 4 height 7
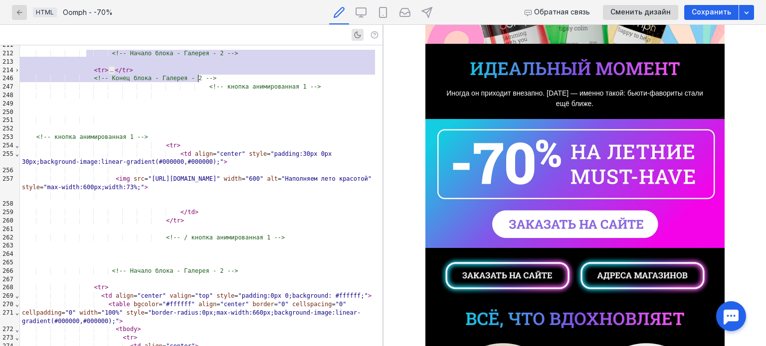
drag, startPoint x: 97, startPoint y: 54, endPoint x: 253, endPoint y: 77, distance: 157.8
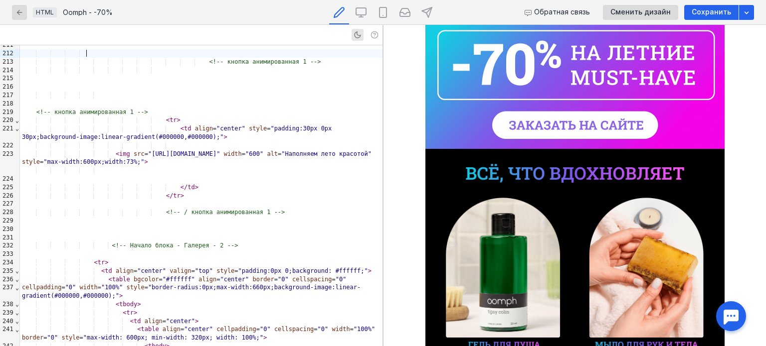
scroll to position [273, 0]
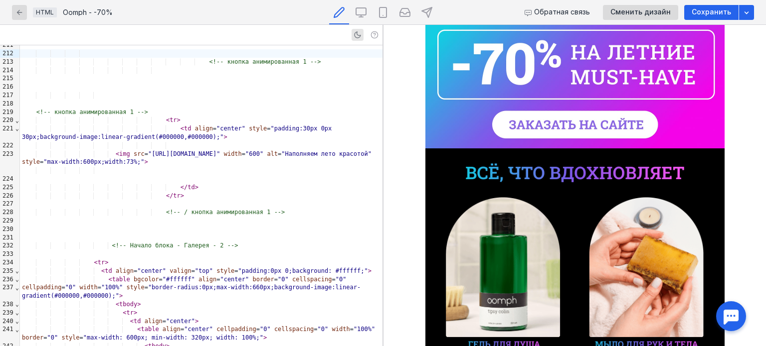
click at [539, 166] on img at bounding box center [575, 172] width 218 height 19
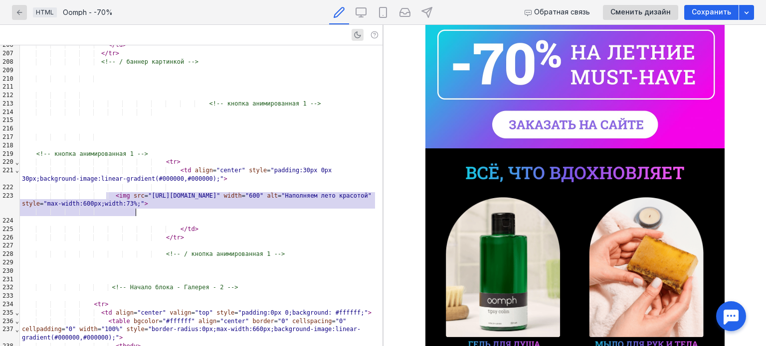
click at [281, 199] on span ""Наполняем лето красотой"" at bounding box center [326, 195] width 90 height 7
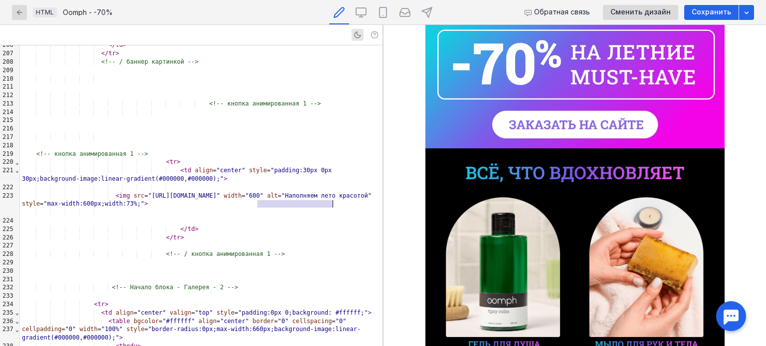
drag, startPoint x: 257, startPoint y: 203, endPoint x: 333, endPoint y: 206, distance: 76.3
click at [333, 199] on span ""Наполняем лето красотой"" at bounding box center [326, 195] width 90 height 7
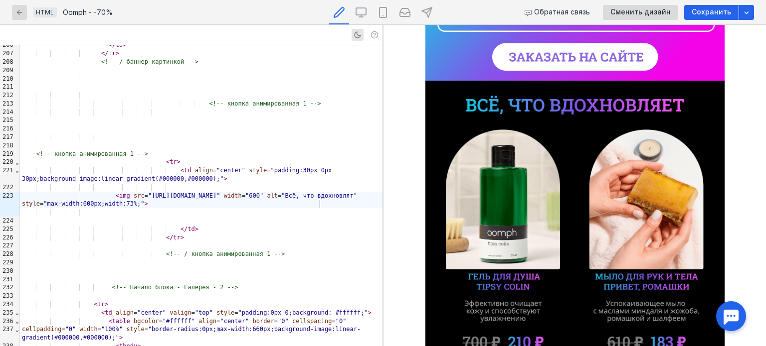
scroll to position [273, 0]
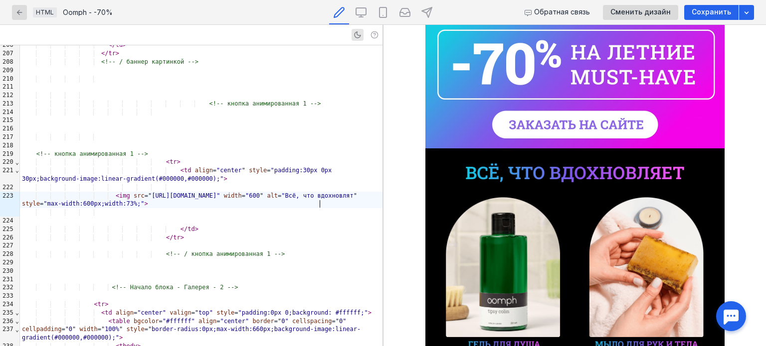
click at [568, 129] on img at bounding box center [574, 83] width 299 height 129
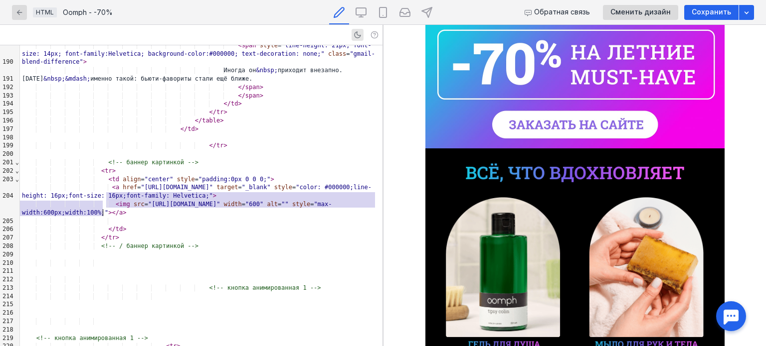
click at [535, 60] on img at bounding box center [574, 83] width 299 height 129
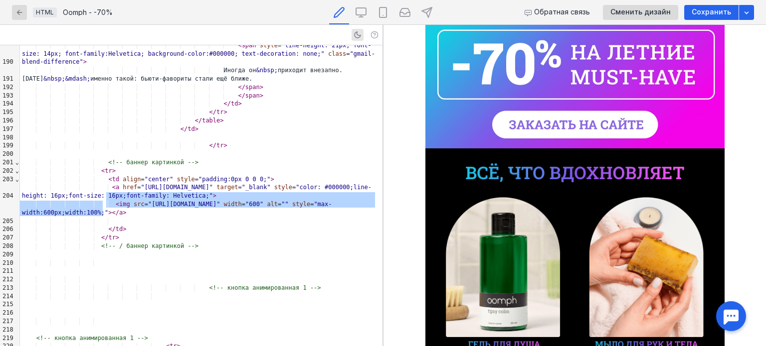
click at [154, 210] on div "< img src = "[URL][DOMAIN_NAME]" width = "600" alt = "" style = "max-width:600p…" at bounding box center [201, 208] width 362 height 17
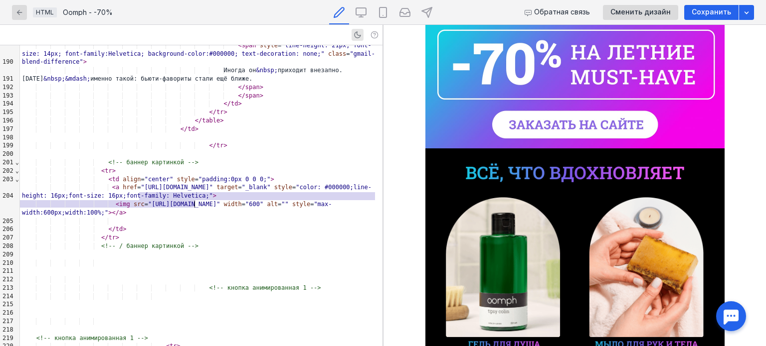
drag, startPoint x: 138, startPoint y: 195, endPoint x: 195, endPoint y: 202, distance: 57.7
click at [195, 202] on span ""[URL][DOMAIN_NAME]"" at bounding box center [184, 204] width 72 height 7
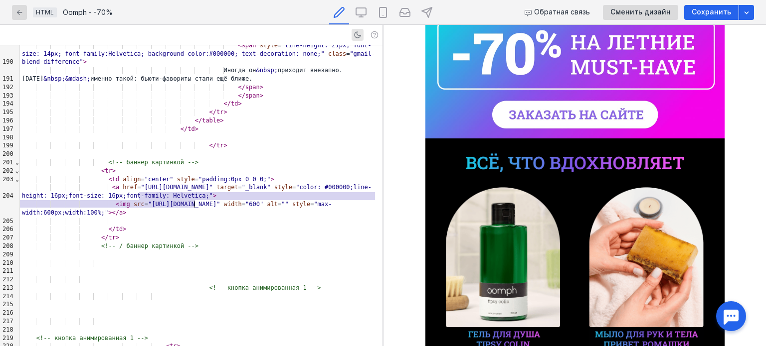
scroll to position [273, 0]
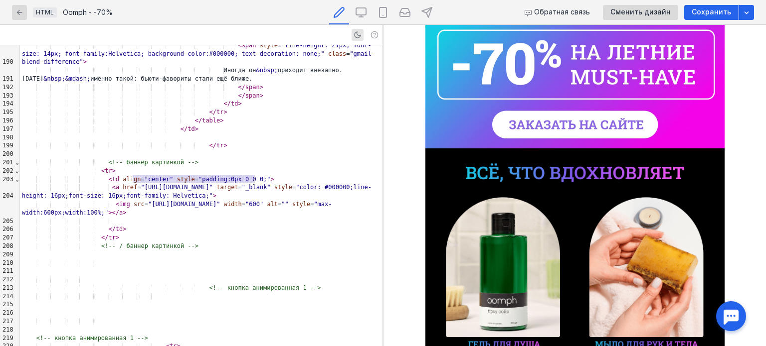
drag, startPoint x: 133, startPoint y: 177, endPoint x: 253, endPoint y: 176, distance: 119.6
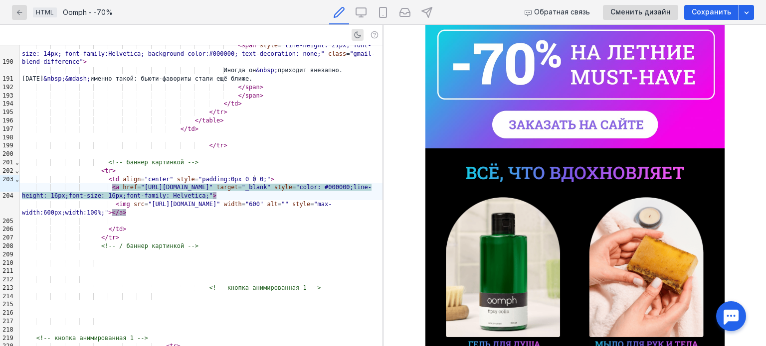
click at [185, 184] on span ""color: #000000;line-height: 16px;font-size: 16px;font-family: Helvetica;"" at bounding box center [196, 191] width 349 height 15
click at [141, 184] on span ""[URL][DOMAIN_NAME]"" at bounding box center [177, 187] width 72 height 7
click at [149, 189] on span ""color: #000000;line-height: 16px;font-size: 16px;font-family: Helvetica;"" at bounding box center [196, 191] width 349 height 15
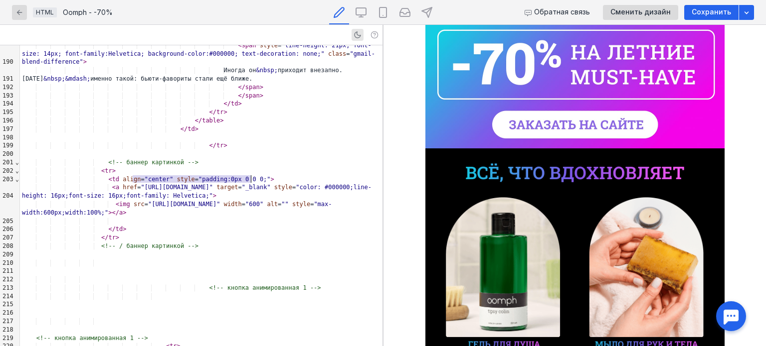
drag, startPoint x: 132, startPoint y: 178, endPoint x: 249, endPoint y: 179, distance: 117.6
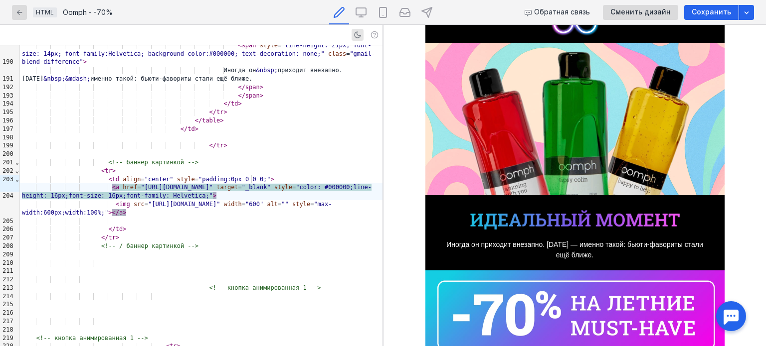
scroll to position [0, 0]
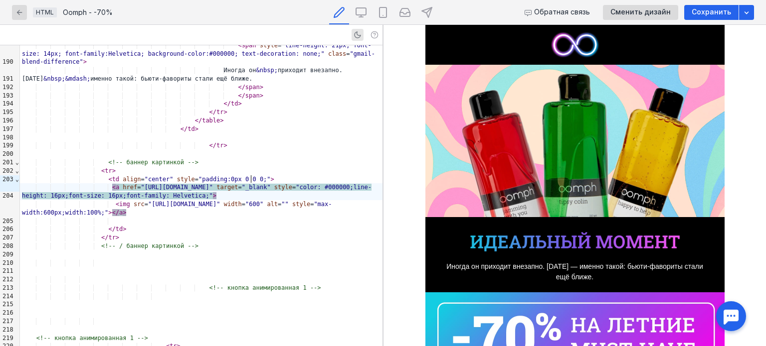
click at [553, 175] on img at bounding box center [574, 141] width 299 height 153
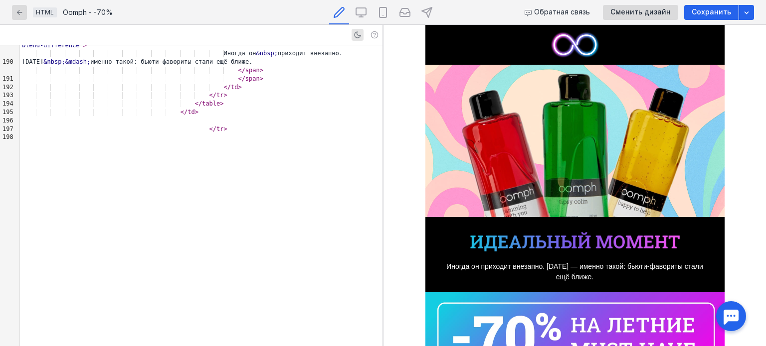
scroll to position [1262, 0]
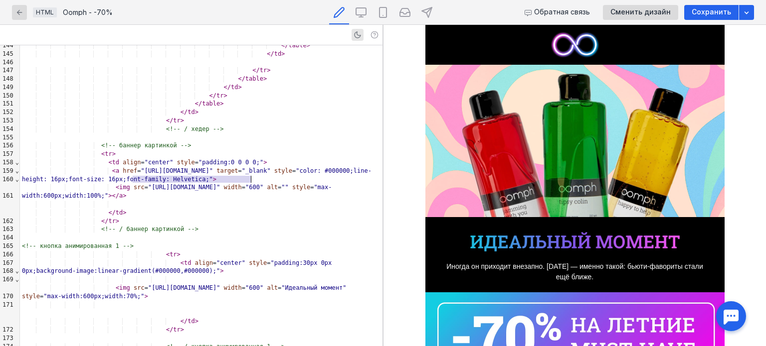
drag, startPoint x: 132, startPoint y: 176, endPoint x: 249, endPoint y: 183, distance: 117.3
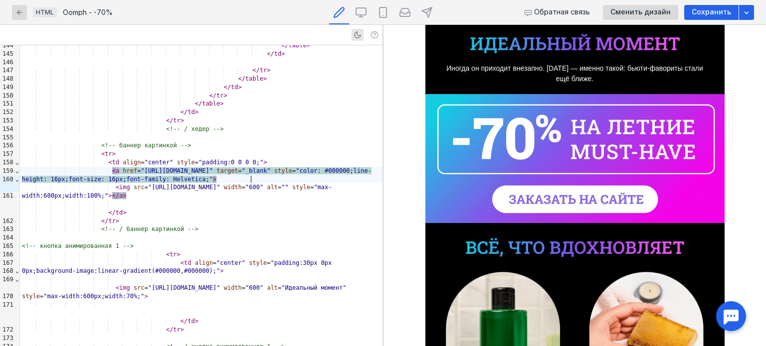
scroll to position [199, 0]
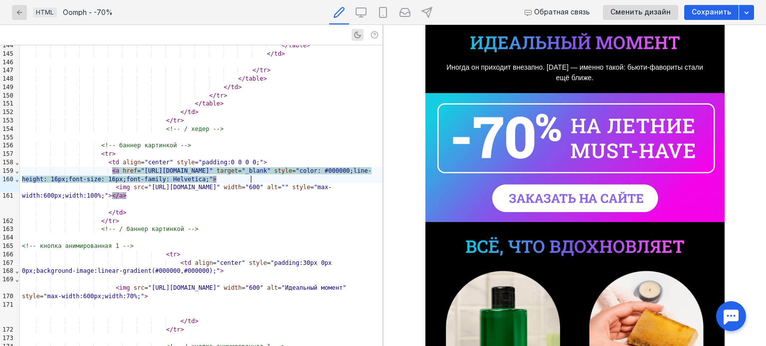
click at [497, 37] on img at bounding box center [574, 42] width 209 height 19
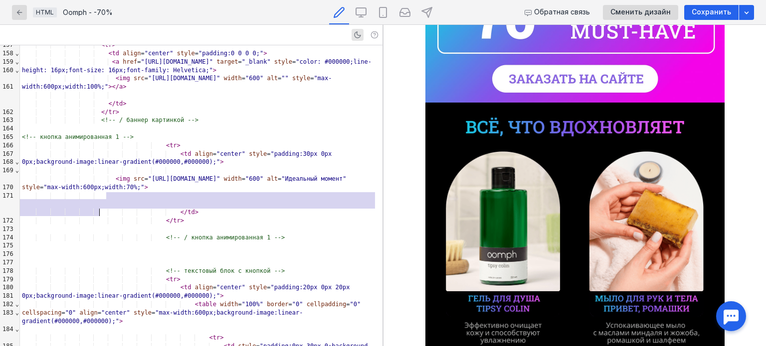
scroll to position [349, 0]
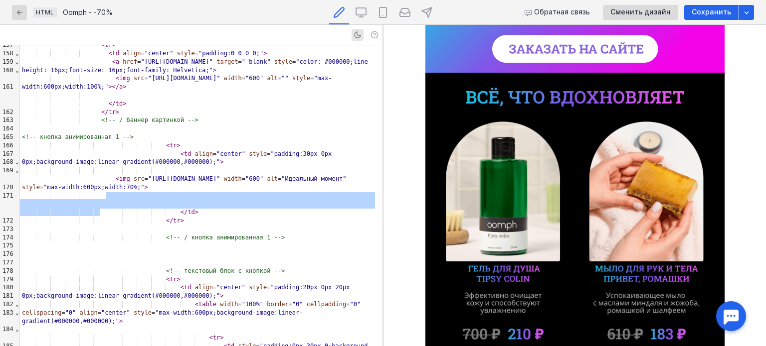
click at [532, 178] on img at bounding box center [502, 254] width 145 height 264
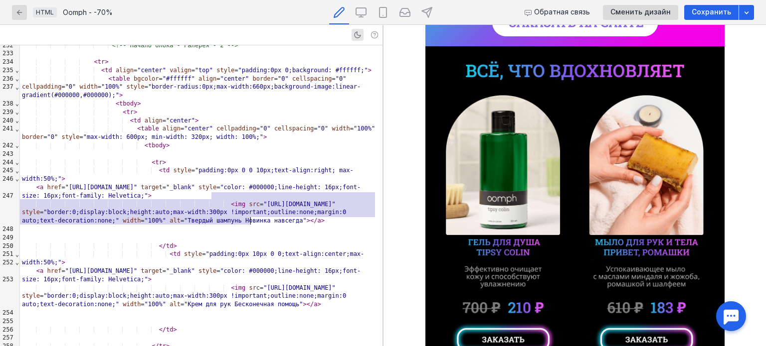
scroll to position [399, 0]
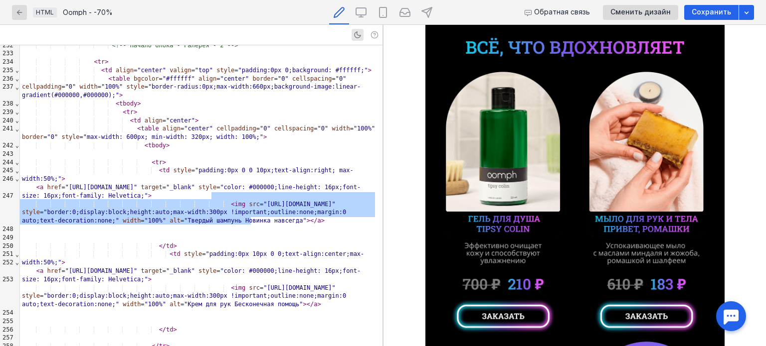
click at [495, 183] on img at bounding box center [502, 204] width 145 height 264
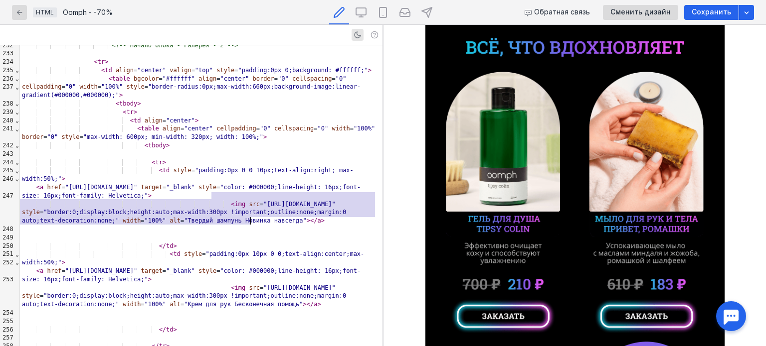
click at [249, 201] on span "src" at bounding box center [254, 204] width 11 height 7
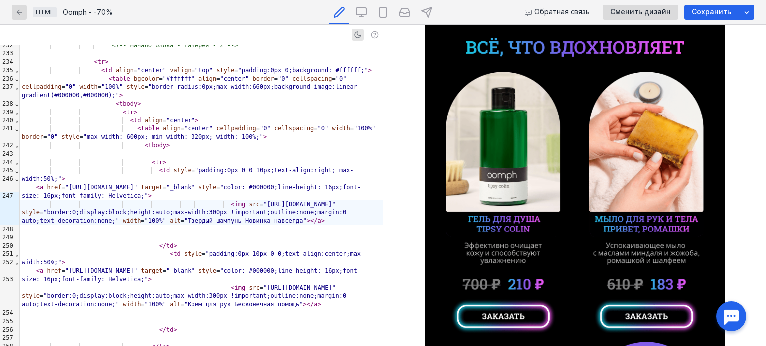
click at [263, 201] on span ""[URL][DOMAIN_NAME]"" at bounding box center [299, 204] width 72 height 7
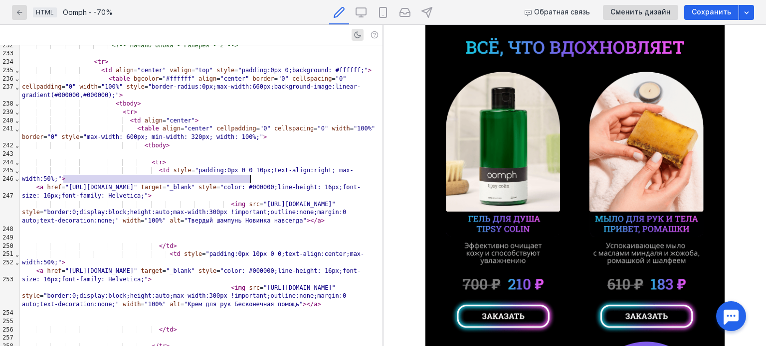
drag, startPoint x: 64, startPoint y: 177, endPoint x: 251, endPoint y: 178, distance: 187.4
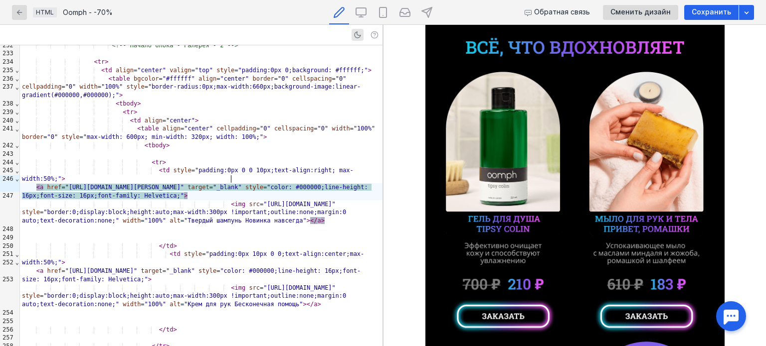
click at [602, 156] on img at bounding box center [647, 204] width 145 height 264
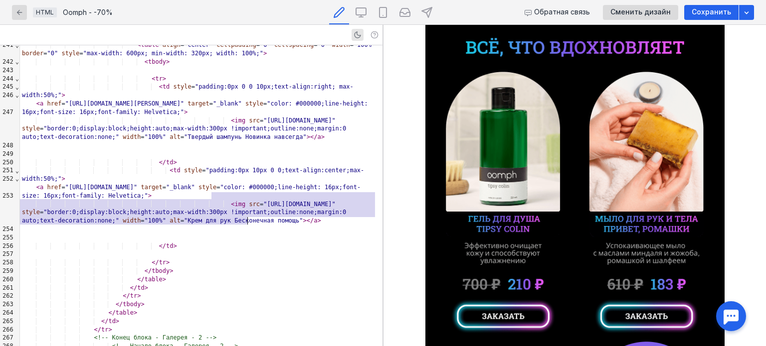
scroll to position [449, 0]
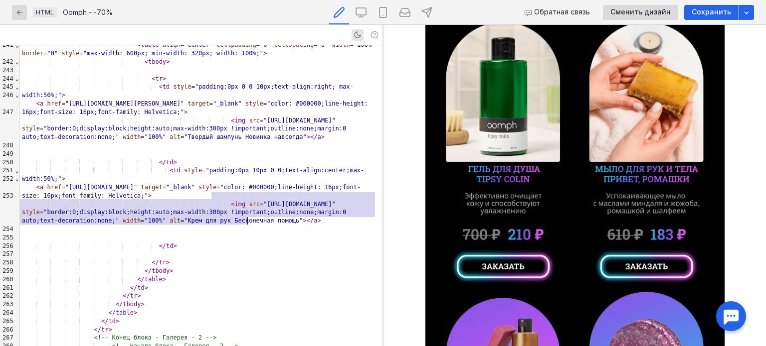
click at [649, 136] on img at bounding box center [647, 154] width 145 height 264
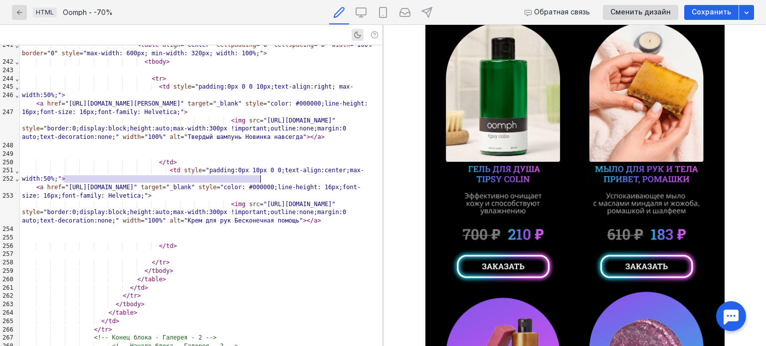
drag, startPoint x: 64, startPoint y: 178, endPoint x: 260, endPoint y: 178, distance: 195.9
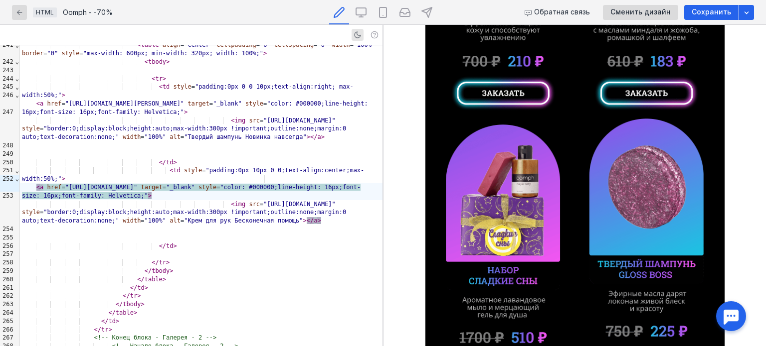
scroll to position [698, 0]
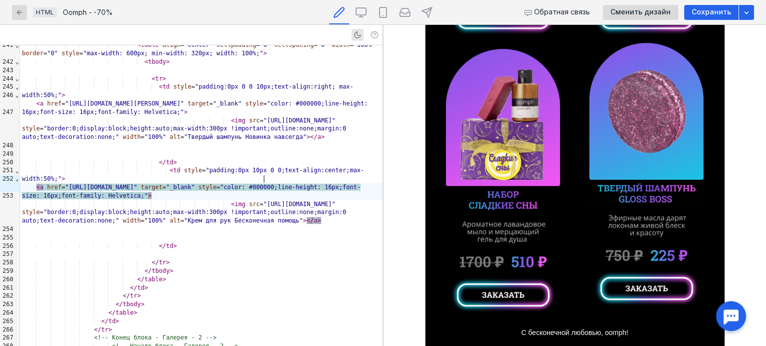
click at [473, 160] on img at bounding box center [502, 181] width 145 height 264
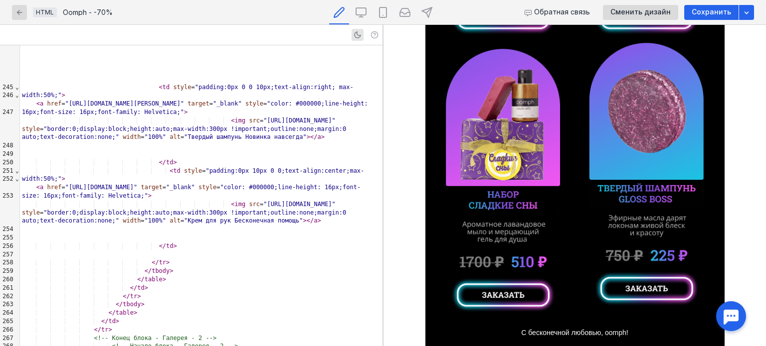
scroll to position [2535, 0]
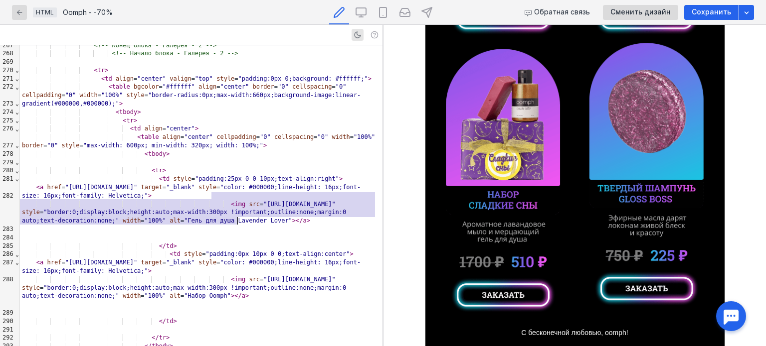
click at [503, 206] on img at bounding box center [502, 181] width 145 height 264
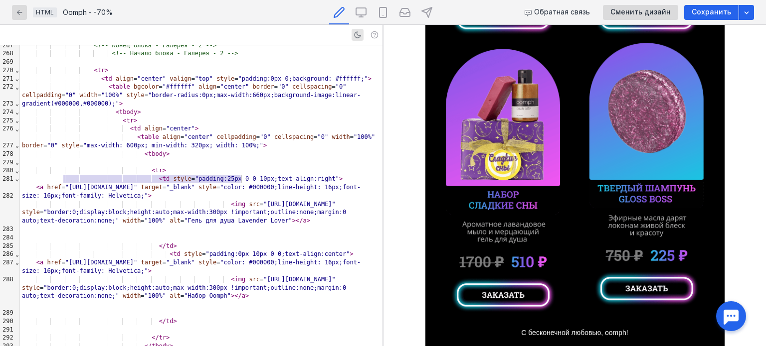
drag, startPoint x: 62, startPoint y: 179, endPoint x: 242, endPoint y: 177, distance: 179.9
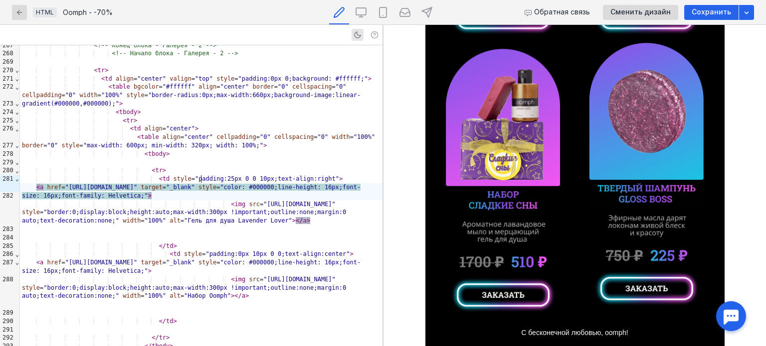
scroll to position [698, 0]
click at [626, 174] on img at bounding box center [647, 175] width 145 height 264
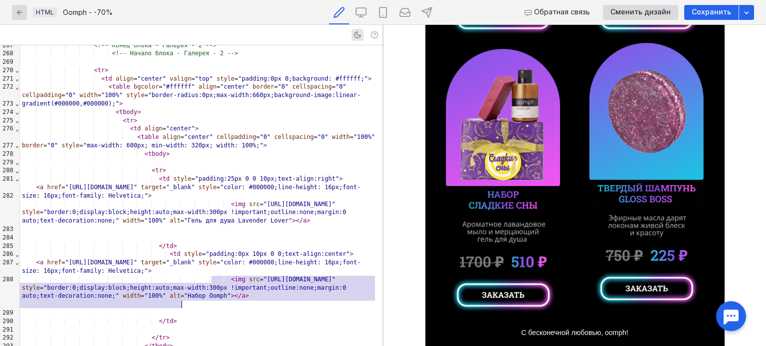
scroll to position [2619, 0]
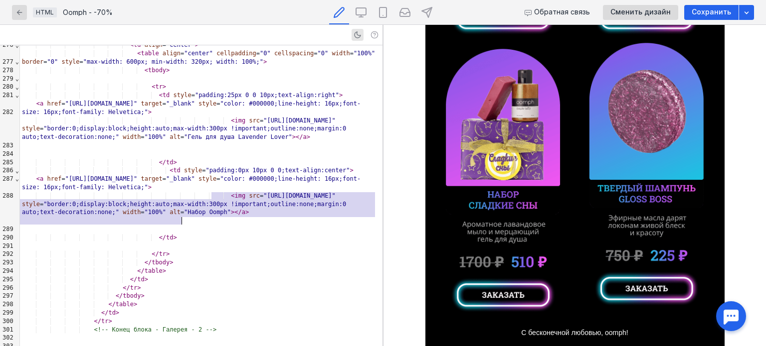
click at [626, 164] on img at bounding box center [647, 175] width 145 height 264
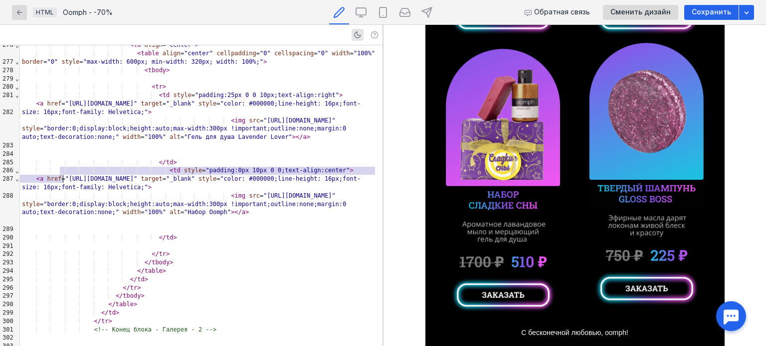
drag, startPoint x: 62, startPoint y: 174, endPoint x: 67, endPoint y: 177, distance: 5.6
click at [67, 177] on div "< a href = "[URL][DOMAIN_NAME]" target = "_blank" style = "color: #000000;line-…" at bounding box center [201, 183] width 362 height 17
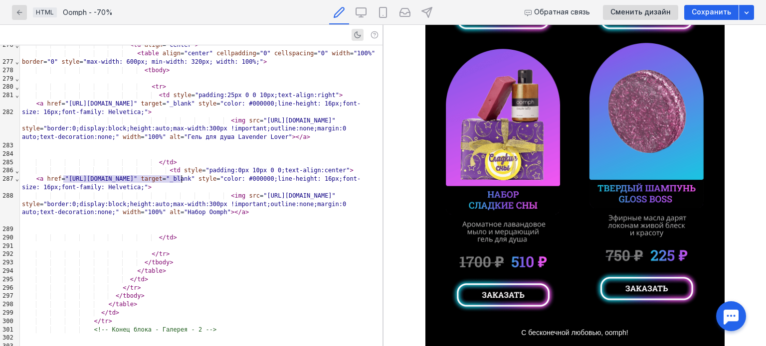
drag, startPoint x: 64, startPoint y: 181, endPoint x: 181, endPoint y: 181, distance: 117.1
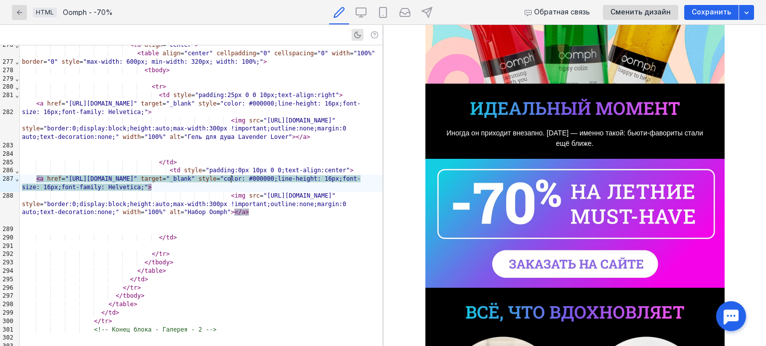
scroll to position [0, 0]
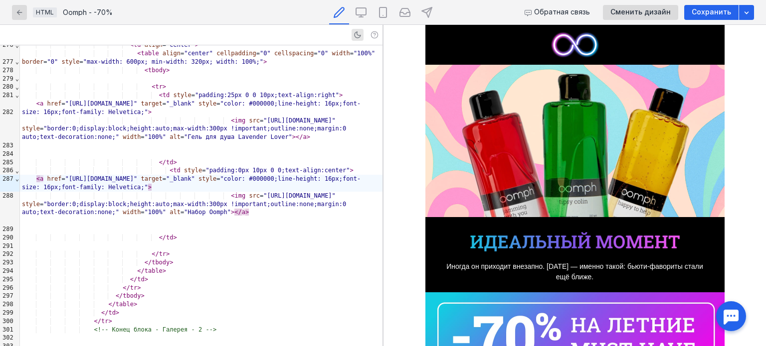
click at [717, 11] on span "Сохранить" at bounding box center [710, 12] width 39 height 8
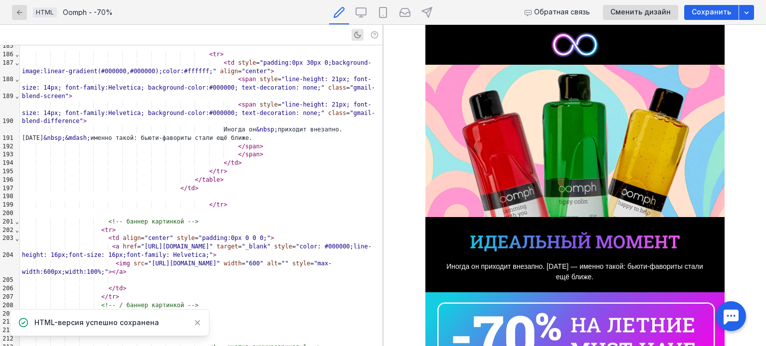
click at [202, 151] on span at bounding box center [123, 154] width 202 height 7
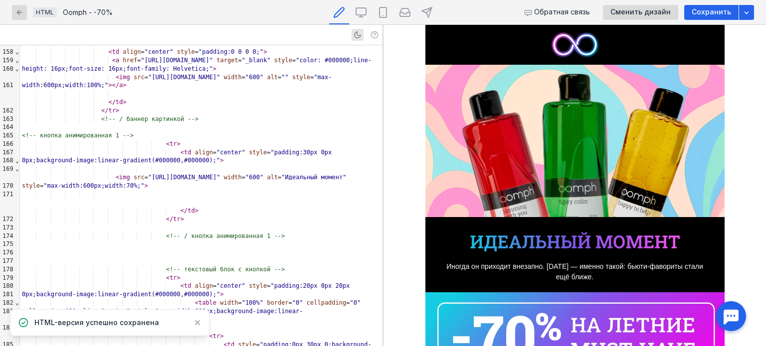
scroll to position [1375, 0]
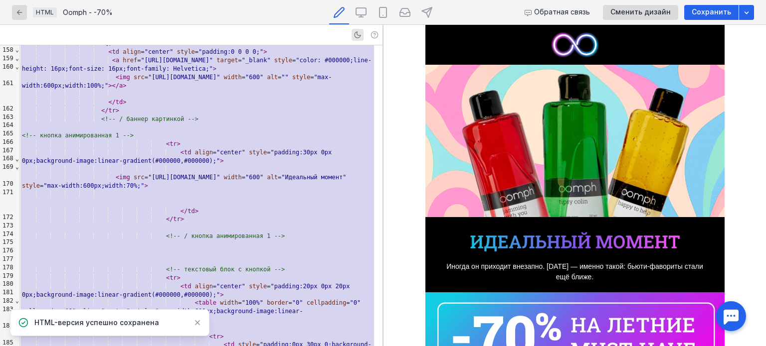
copy div "< td align = "center" style = "padding: 10px 25px 10px 25px;" > < img src = "[U…"
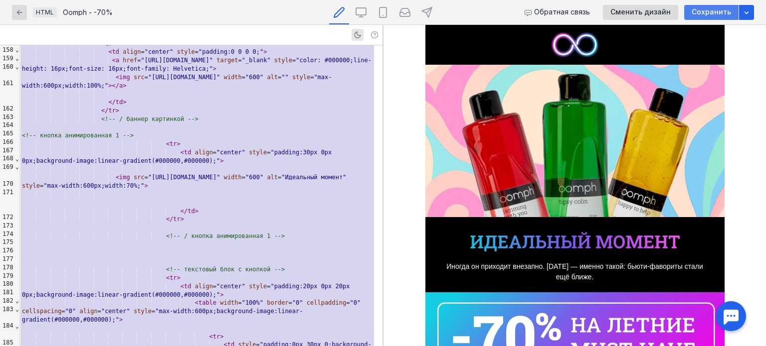
click at [703, 18] on div "Сохранить" at bounding box center [711, 12] width 54 height 15
